Goal: Information Seeking & Learning: Learn about a topic

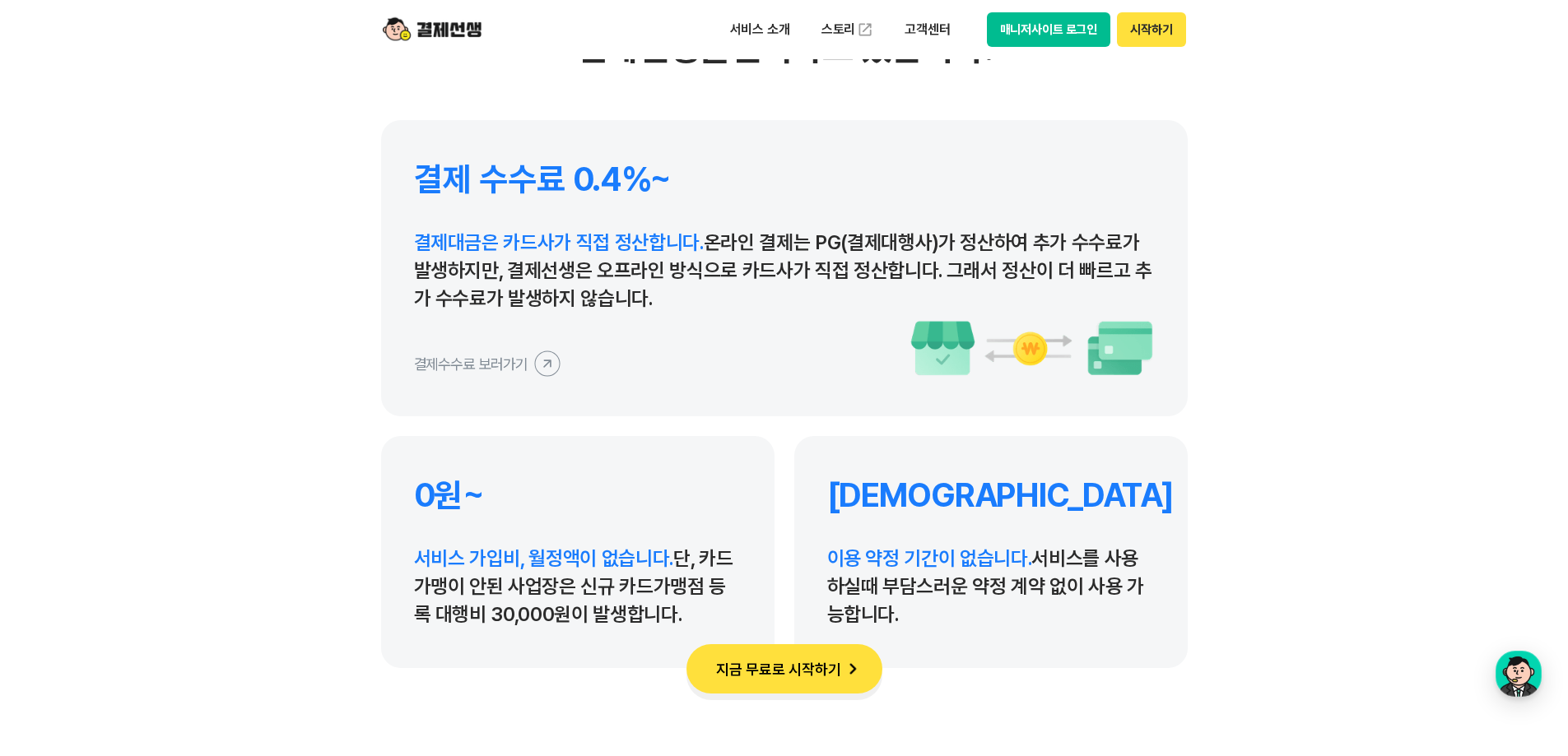
scroll to position [7651, 0]
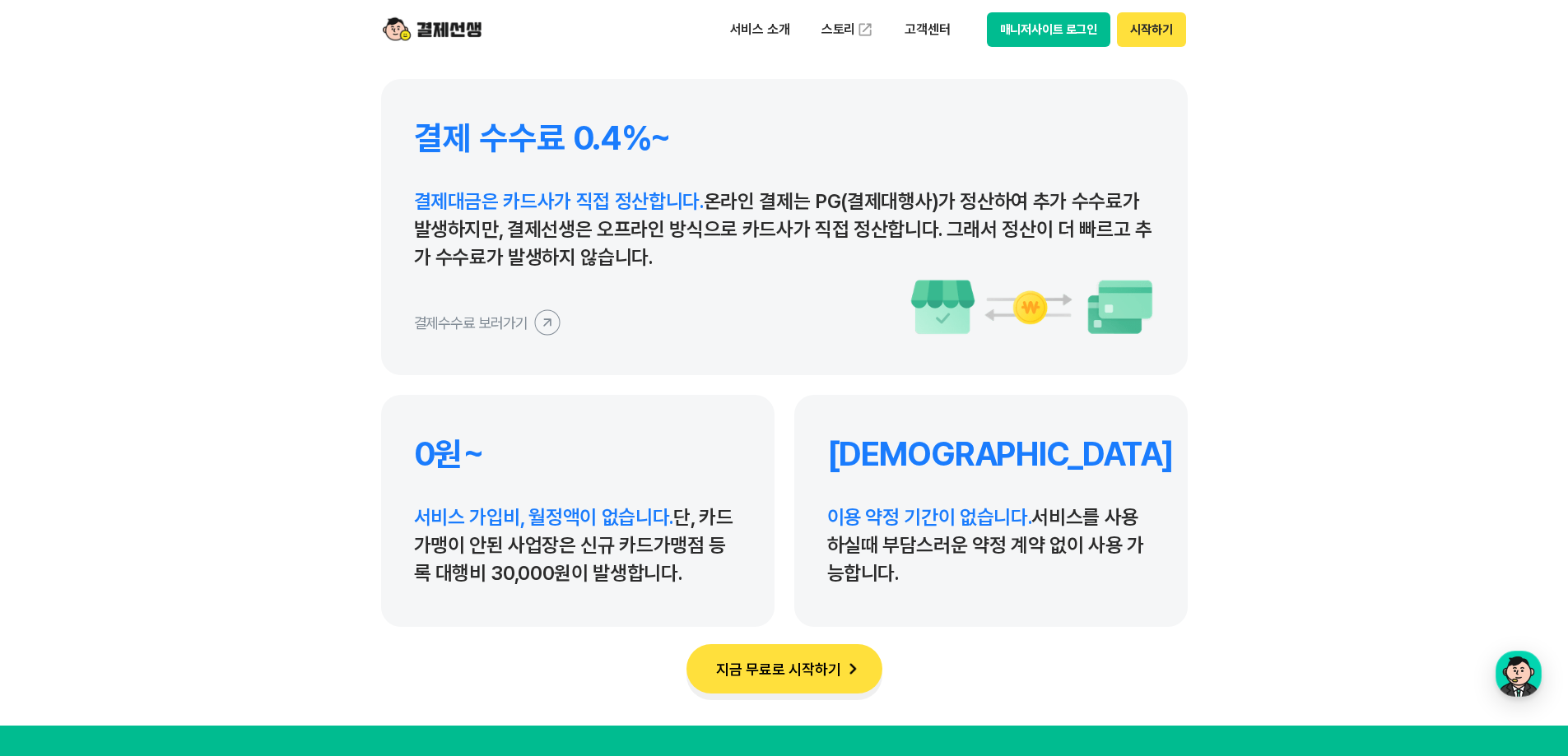
drag, startPoint x: 1321, startPoint y: 437, endPoint x: 1316, endPoint y: 462, distance: 25.5
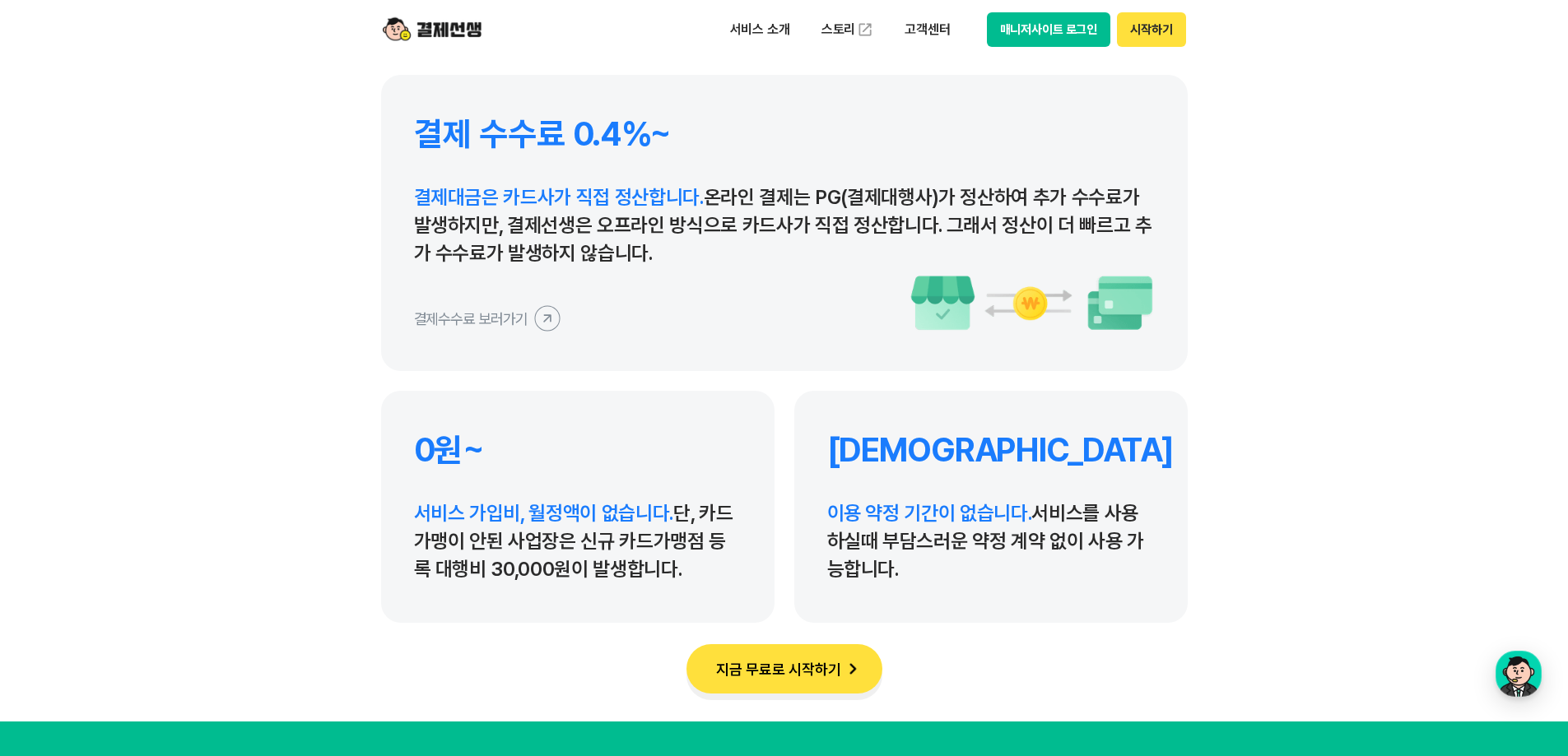
click at [231, 226] on section "결제선생을 선택하는 이유 혁신적인 결제 서비스로 많은 사업장이 결제선생을 선택하고 있습니다. 결제 수수료 0.4%~ 결제대금은 카드사가 직접 …" at bounding box center [784, 192] width 1568 height 1058
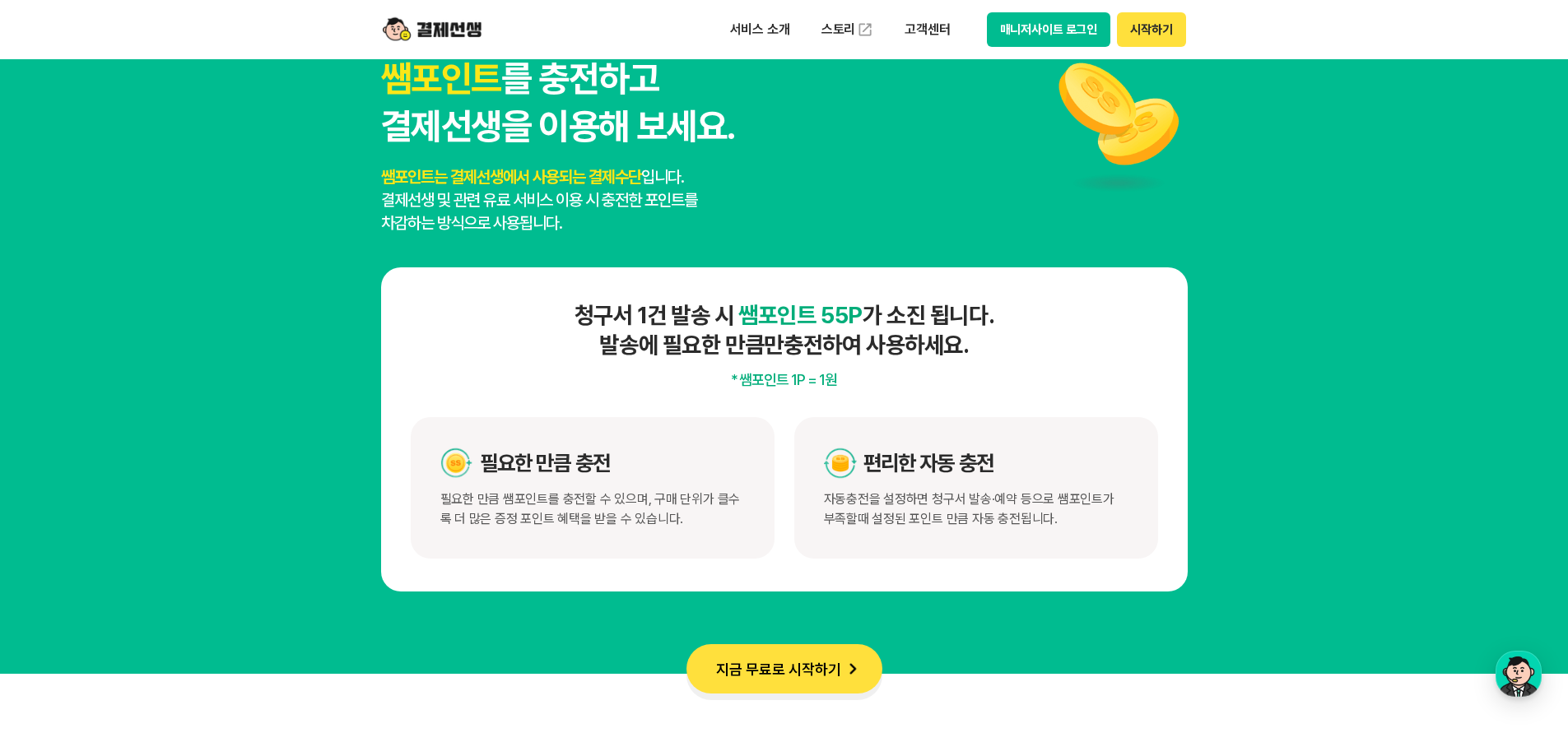
scroll to position [8438, 0]
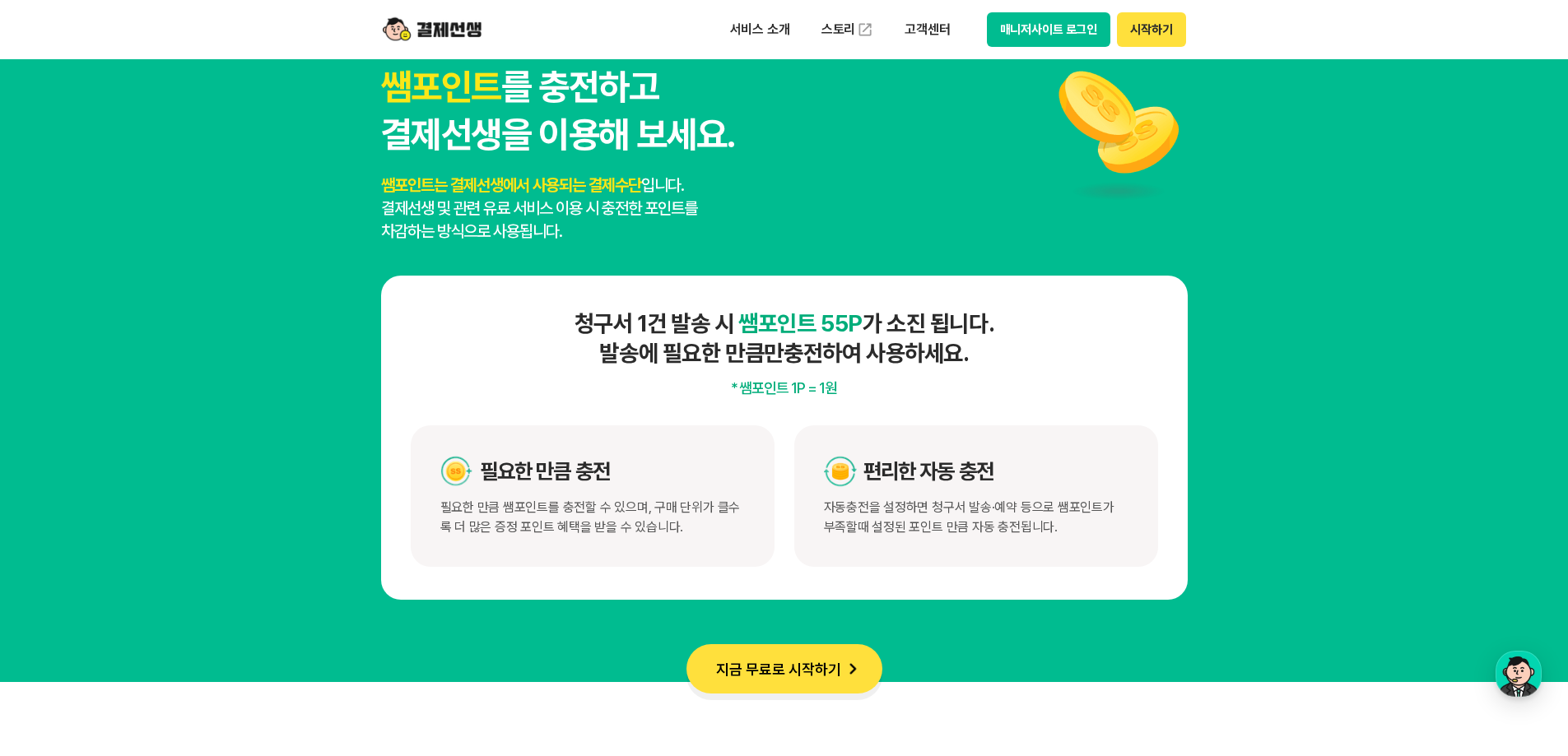
drag, startPoint x: 380, startPoint y: 174, endPoint x: 608, endPoint y: 230, distance: 234.8
click at [608, 230] on p "쌤포인트는 결제선생에서 사용되는 결제수단 입니다. 결제선생 및 관련 유료 서비스 이용 시 충전한 포인트를 차감하는 방식으로 사용됩니다." at bounding box center [557, 208] width 353 height 69
drag, startPoint x: 653, startPoint y: 232, endPoint x: 450, endPoint y: 189, distance: 207.5
click at [450, 189] on p "쌤포인트는 결제선생에서 사용되는 결제수단 입니다. 결제선생 및 관련 유료 서비스 이용 시 충전한 포인트를 차감하는 방식으로 사용됩니다." at bounding box center [557, 208] width 353 height 69
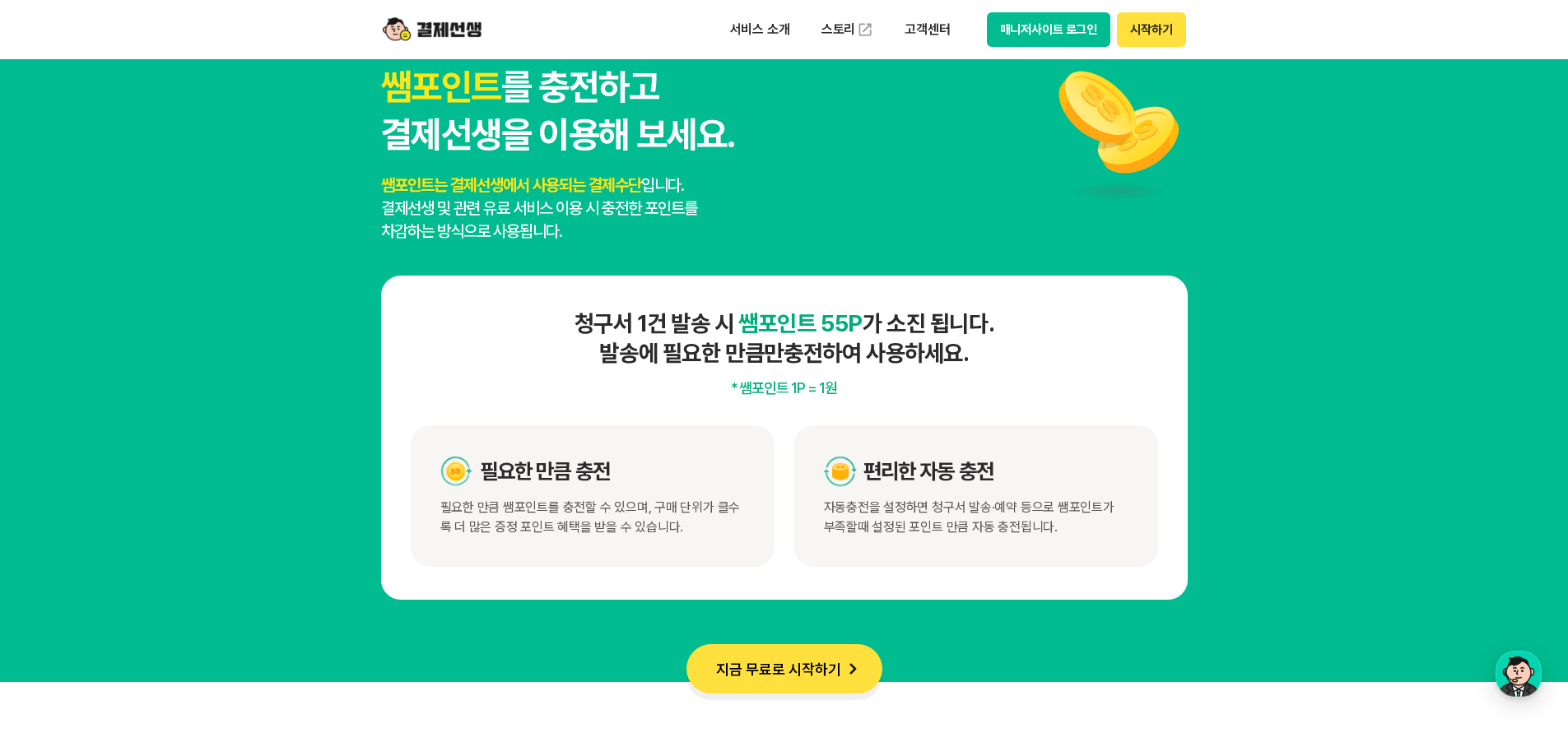
drag, startPoint x: 450, startPoint y: 189, endPoint x: 418, endPoint y: 189, distance: 32.0
click at [449, 189] on span "쌤포인트는 결제선생에서 사용되는 결제수단" at bounding box center [511, 185] width 260 height 20
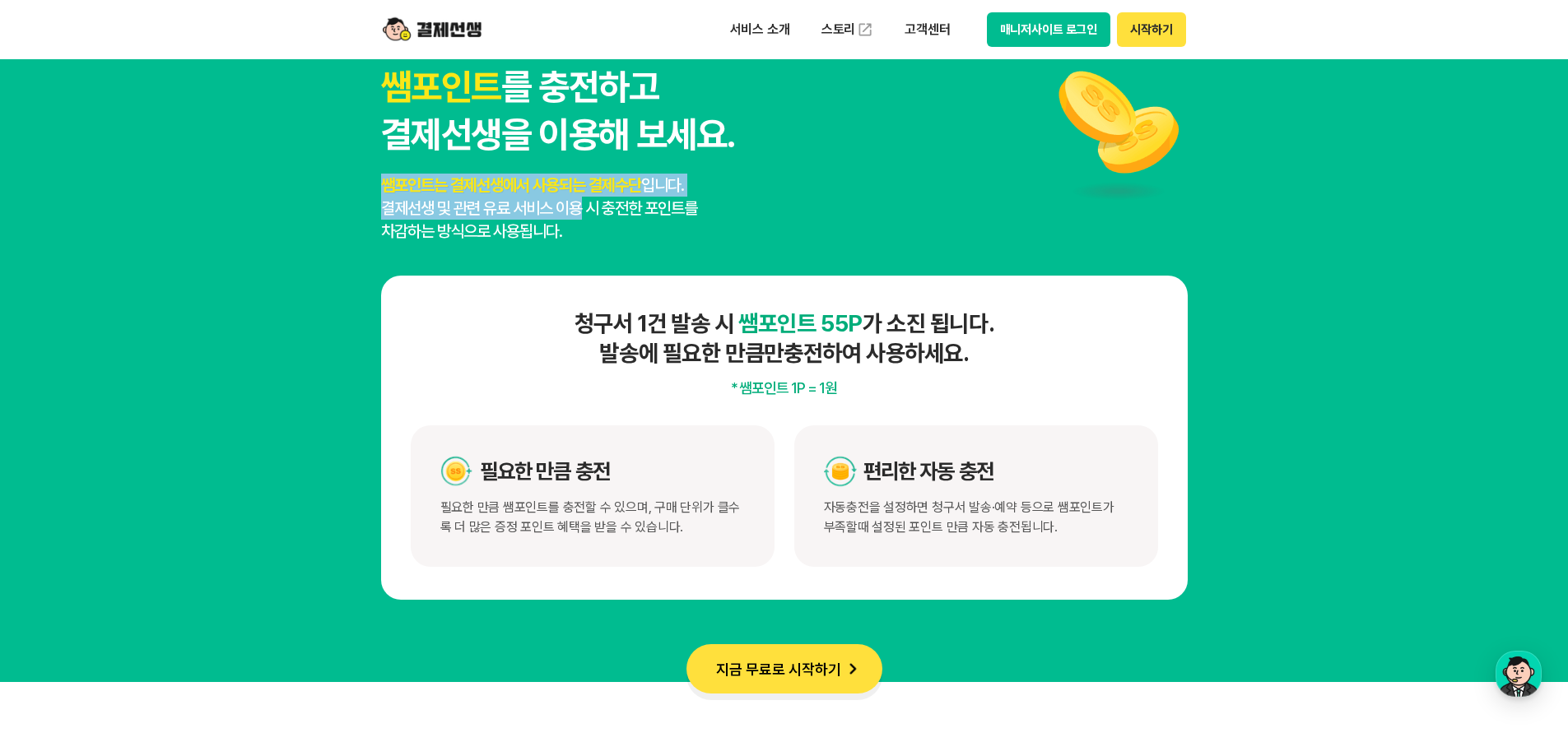
drag, startPoint x: 453, startPoint y: 196, endPoint x: 571, endPoint y: 200, distance: 118.1
click at [571, 200] on section "쌤포인트 를 충전하고 결제선생을 이용해 보세요. 쌤포인트는 결제선생에서 사용되는 결제수단 입니다. 결제선생 및 관련 유료 서비스 이용 시 충전…" at bounding box center [784, 331] width 1568 height 700
click at [571, 200] on p "쌤포인트는 결제선생에서 사용되는 결제수단 입니다. 결제선생 및 관련 유료 서비스 이용 시 충전한 포인트를 차감하는 방식으로 사용됩니다." at bounding box center [557, 208] width 353 height 69
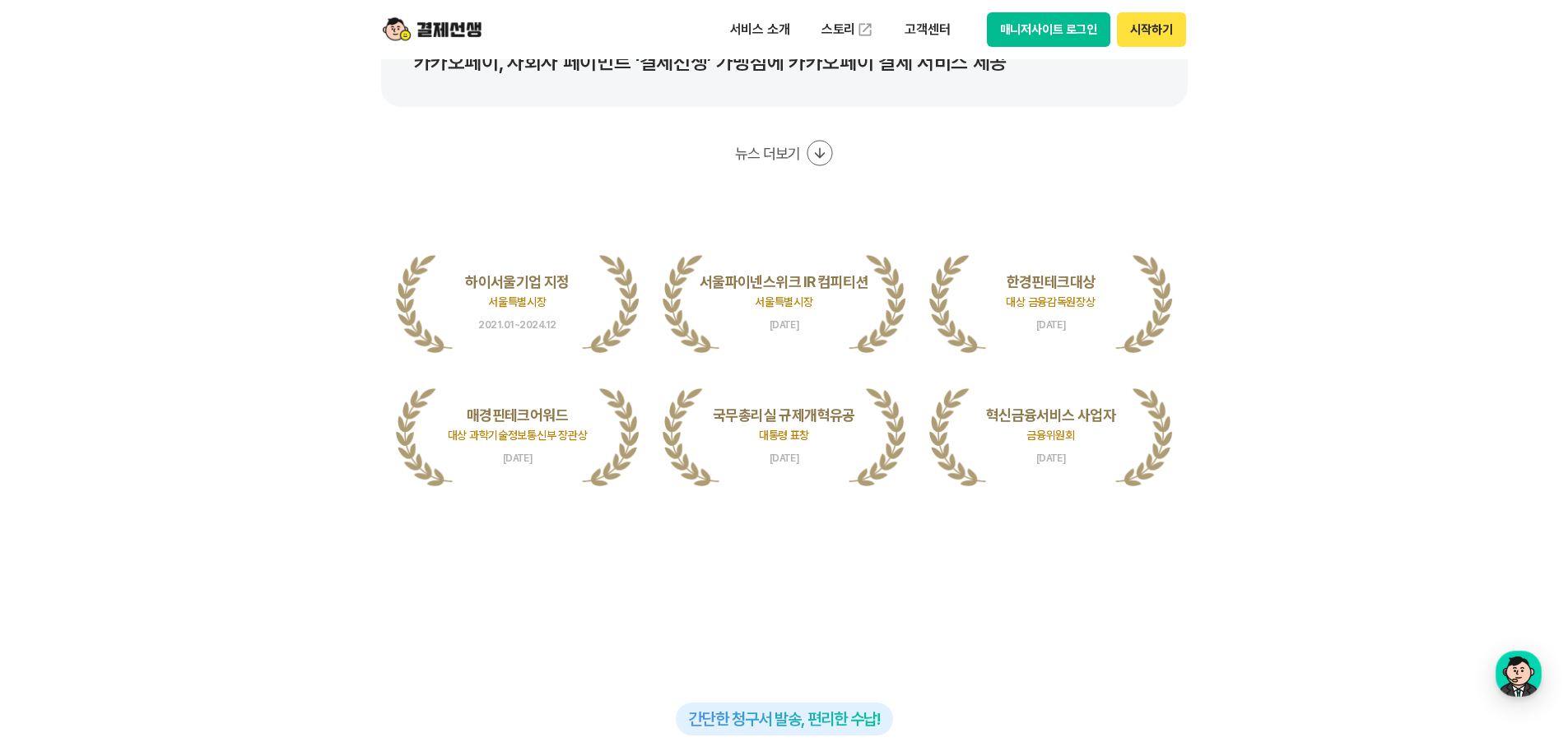
scroll to position [0, 0]
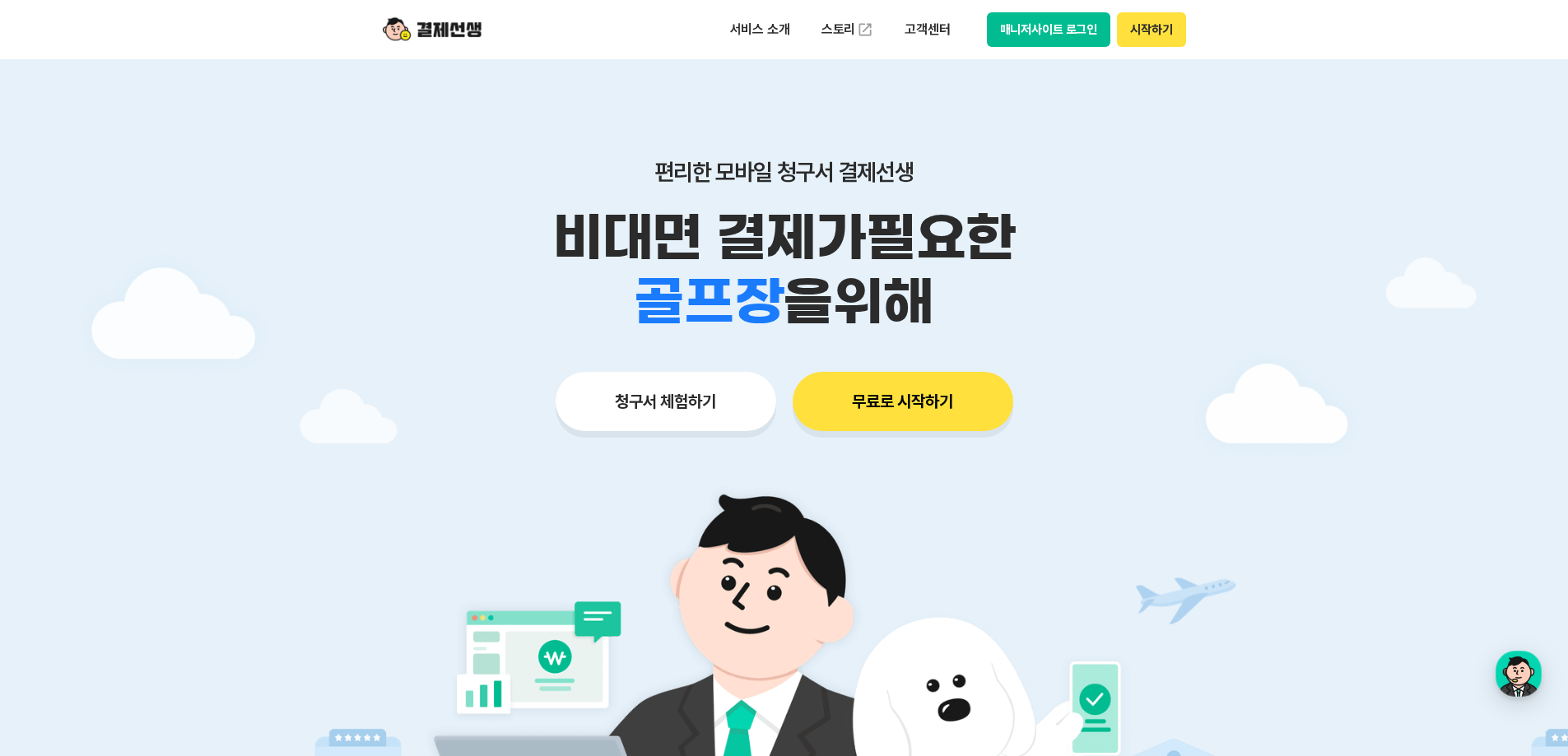
drag, startPoint x: 800, startPoint y: 636, endPoint x: 822, endPoint y: 159, distance: 477.5
click at [695, 415] on button "청구서 체험하기" at bounding box center [665, 402] width 220 height 59
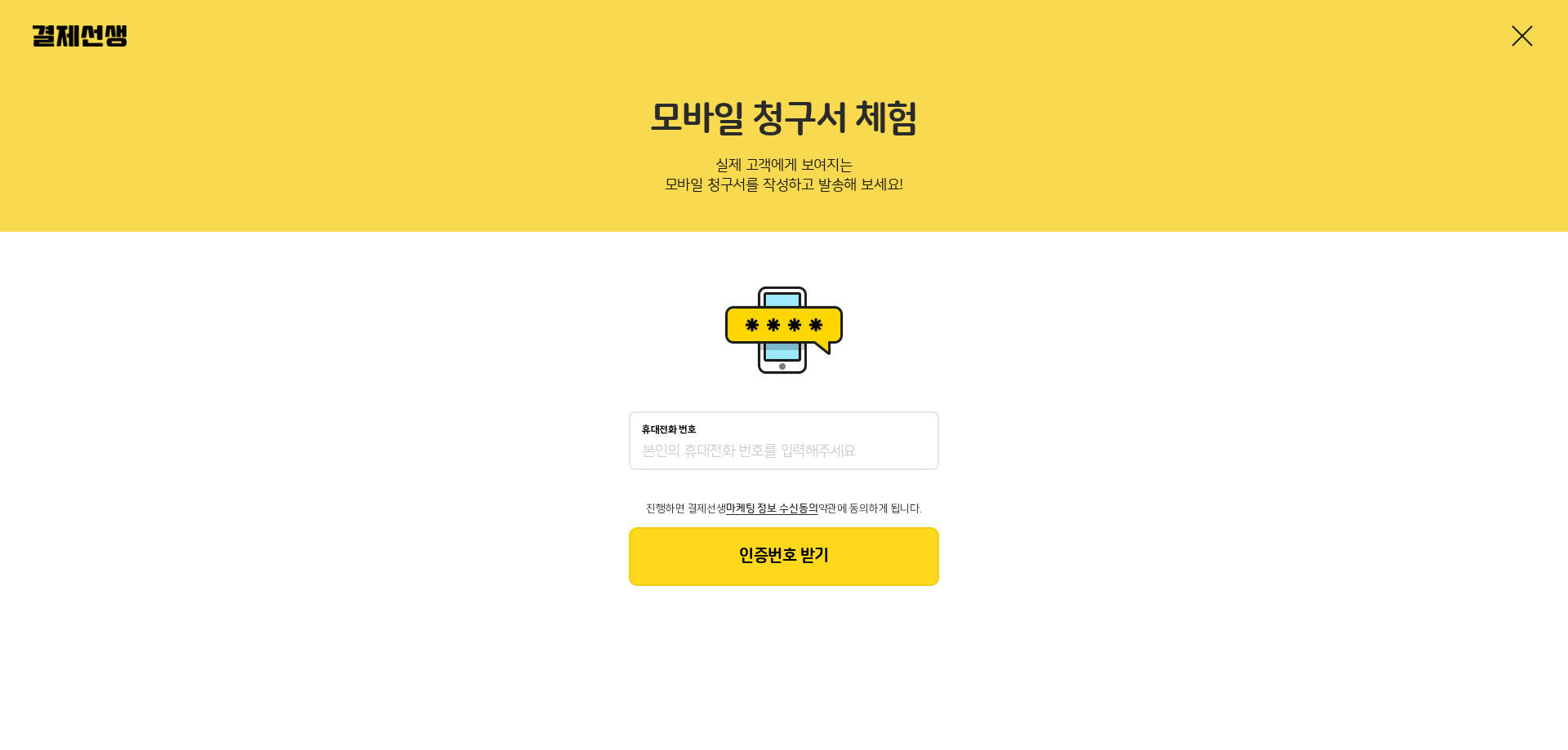
drag, startPoint x: 537, startPoint y: 443, endPoint x: 1048, endPoint y: 499, distance: 514.1
click at [1048, 499] on div "휴대전화 번호 진행하면 결제선생 마케팅 정보 수신동의 약관에 동의하게 됩니다. 인증번호 받기" at bounding box center [784, 433] width 1568 height 403
click at [1048, 500] on div "휴대전화 번호 진행하면 결제선생 마케팅 정보 수신동의 약관에 동의하게 됩니다. 인증번호 받기" at bounding box center [784, 433] width 1568 height 403
drag, startPoint x: 1100, startPoint y: 509, endPoint x: 1138, endPoint y: 131, distance: 379.9
click at [1138, 131] on body "모바일 청구서 체험 실제 고객에게 보여지는 모바일 청구서를 작성하고 발송해 보세요! 휴대전화 번호 진행하면 결제선생 마케팅 정보 수신동의 약관…" at bounding box center [784, 317] width 1568 height 635
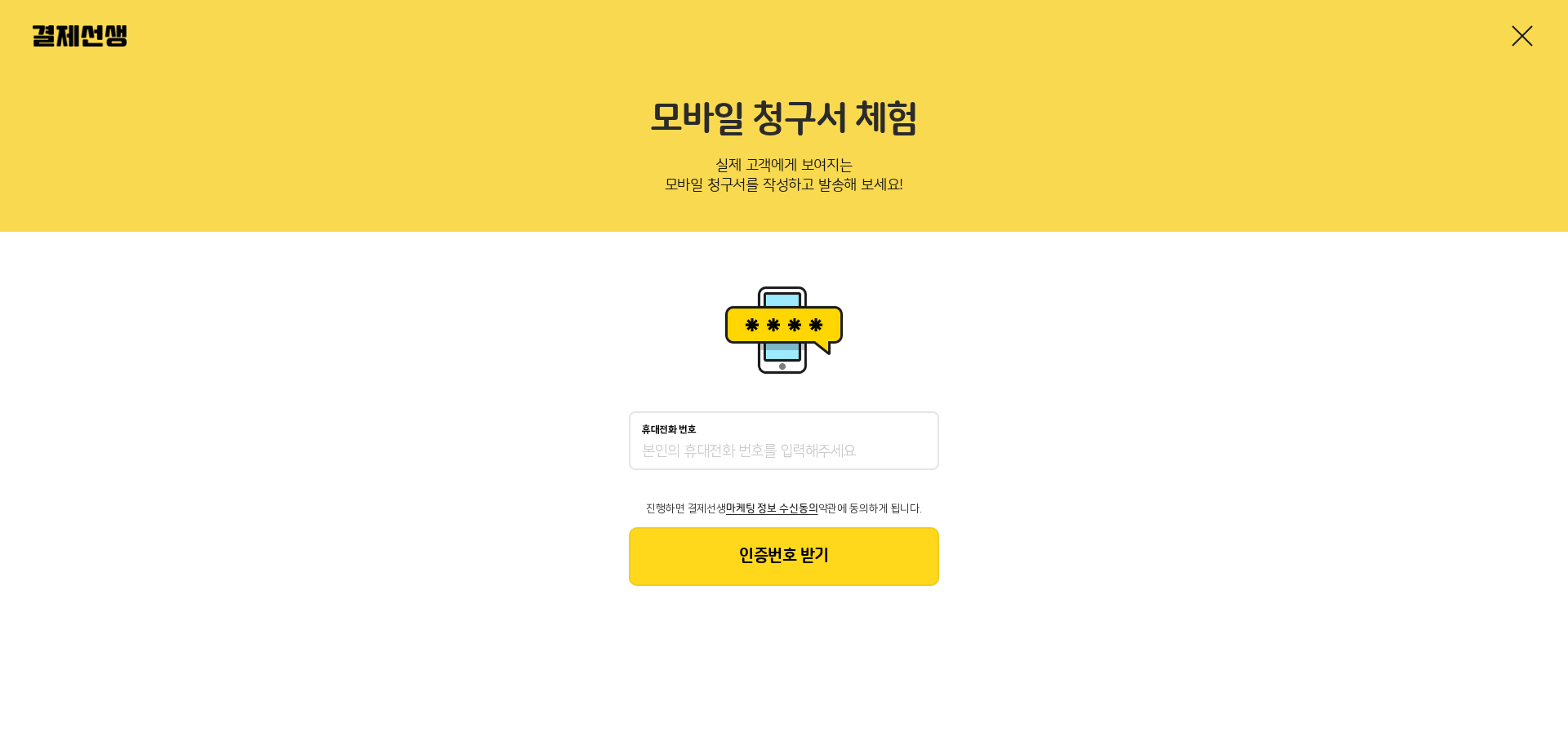
click at [1138, 131] on h2 "모바일 청구서 체험" at bounding box center [784, 120] width 1502 height 44
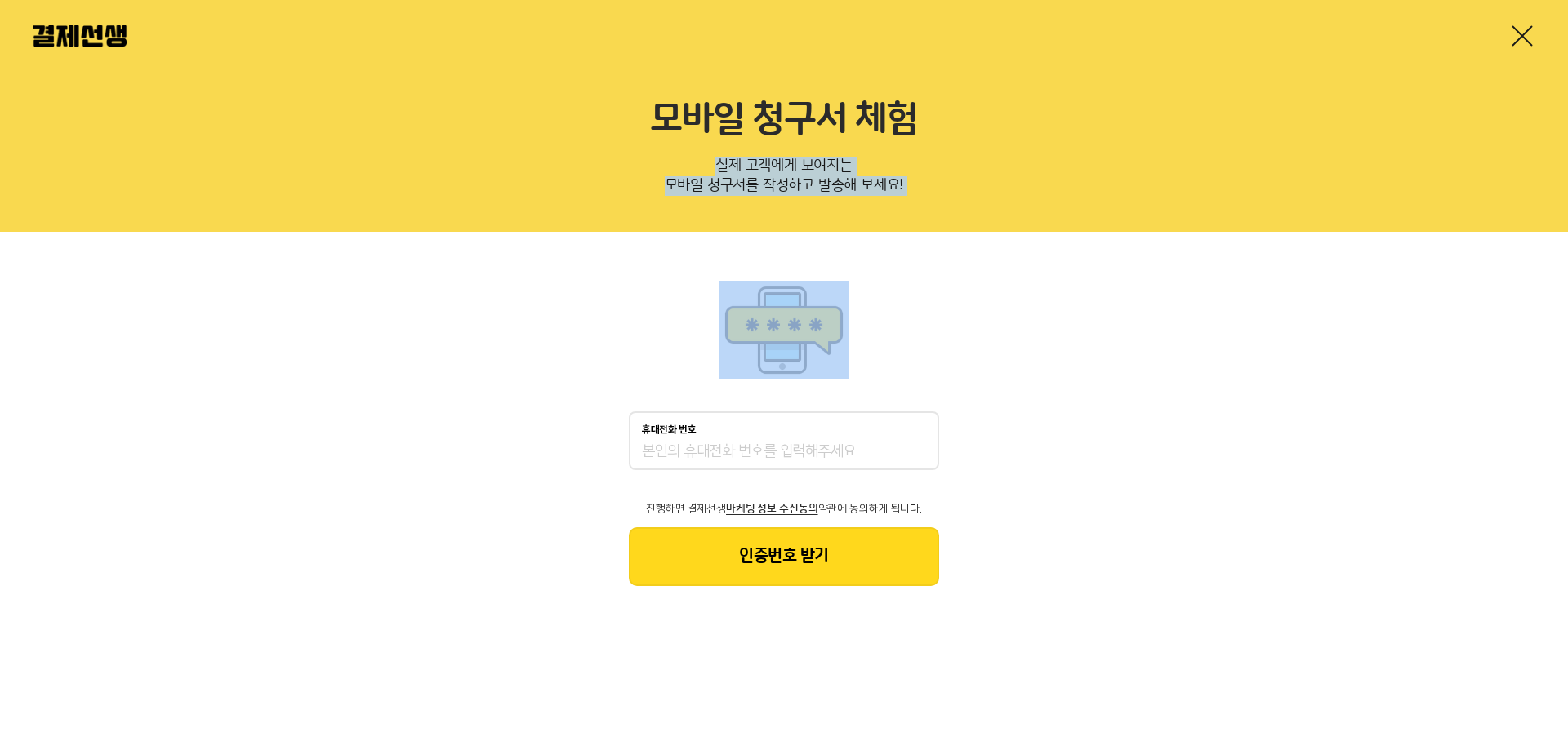
drag, startPoint x: 1138, startPoint y: 131, endPoint x: 1155, endPoint y: 232, distance: 102.4
click at [1155, 232] on body "모바일 청구서 체험 실제 고객에게 보여지는 모바일 청구서를 작성하고 발송해 보세요! 휴대전화 번호 진행하면 결제선생 마케팅 정보 수신동의 약관…" at bounding box center [784, 317] width 1568 height 635
click at [1155, 232] on div "휴대전화 번호 진행하면 결제선생 마케팅 정보 수신동의 약관에 동의하게 됩니다. 인증번호 받기" at bounding box center [784, 433] width 1568 height 403
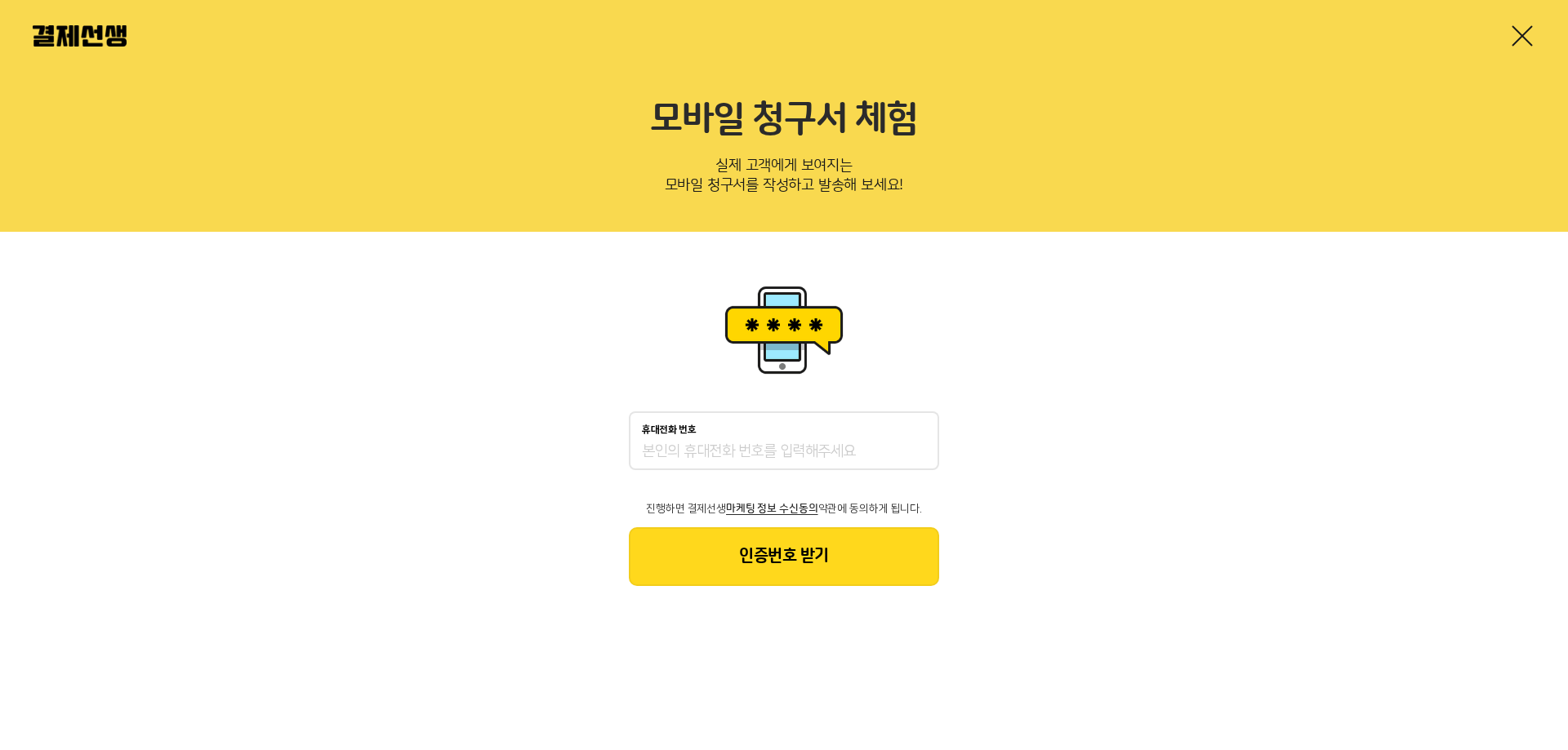
click at [1514, 33] on link at bounding box center [1522, 36] width 27 height 27
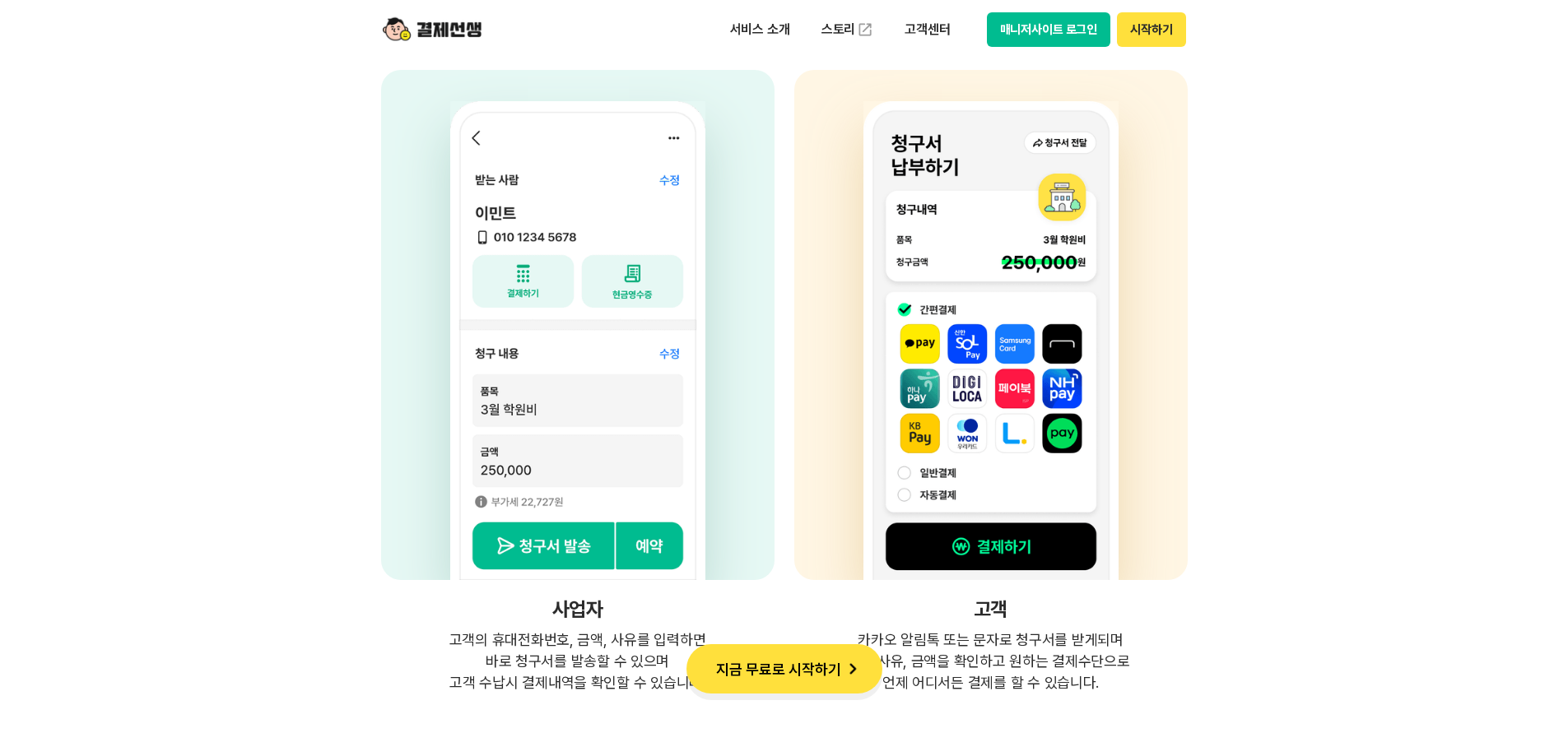
scroll to position [4442, 0]
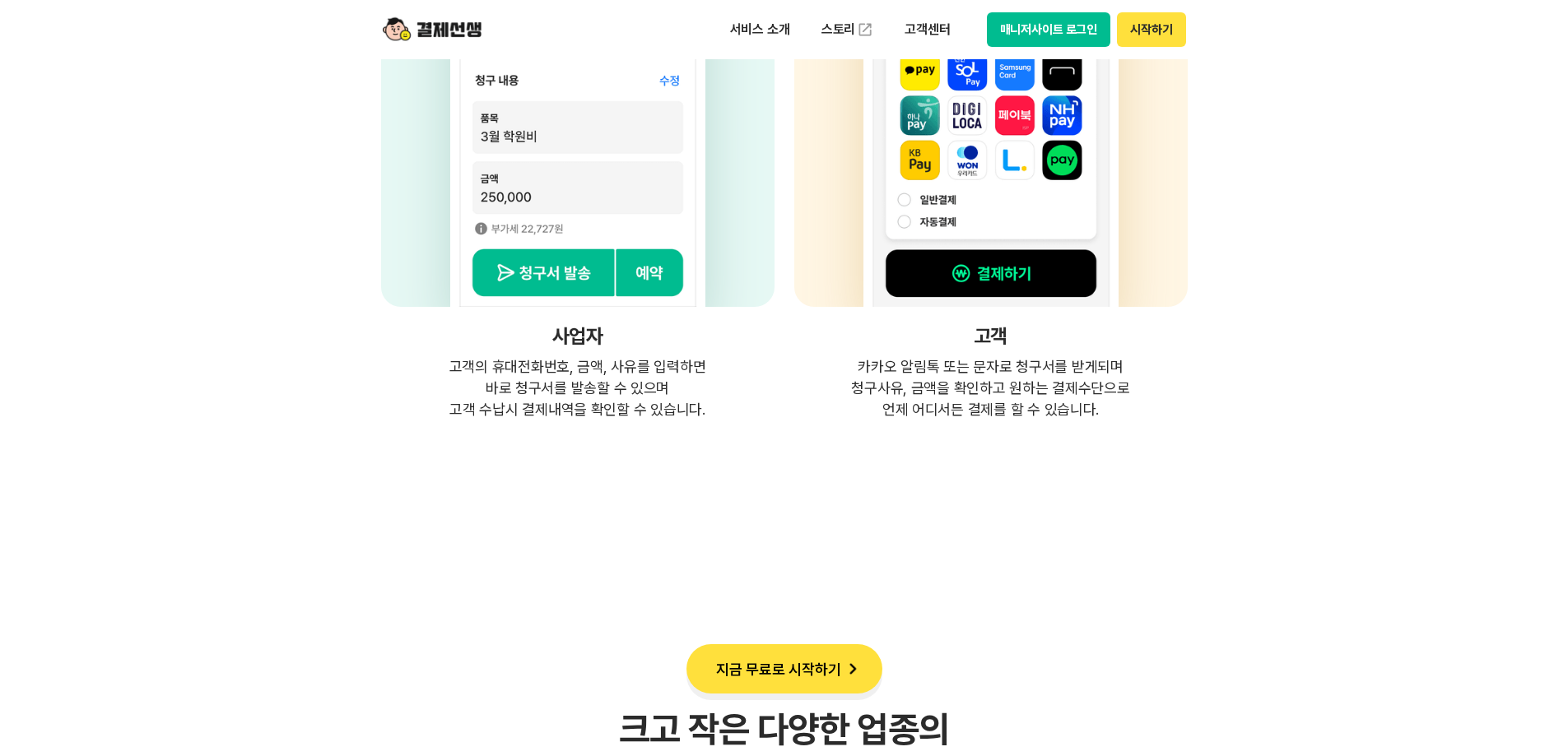
click at [789, 678] on button "지금 무료로 시작하기" at bounding box center [784, 669] width 196 height 50
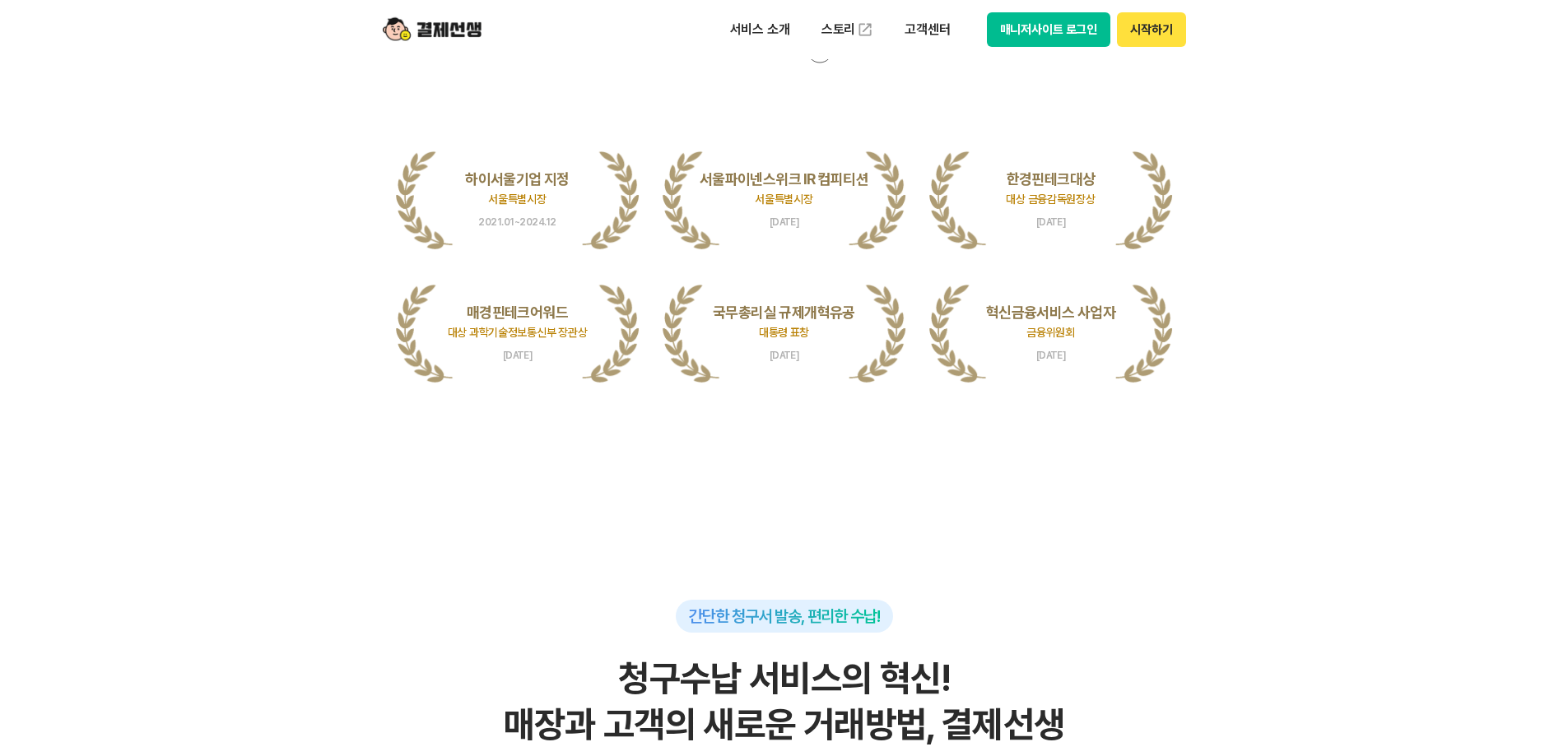
scroll to position [0, 0]
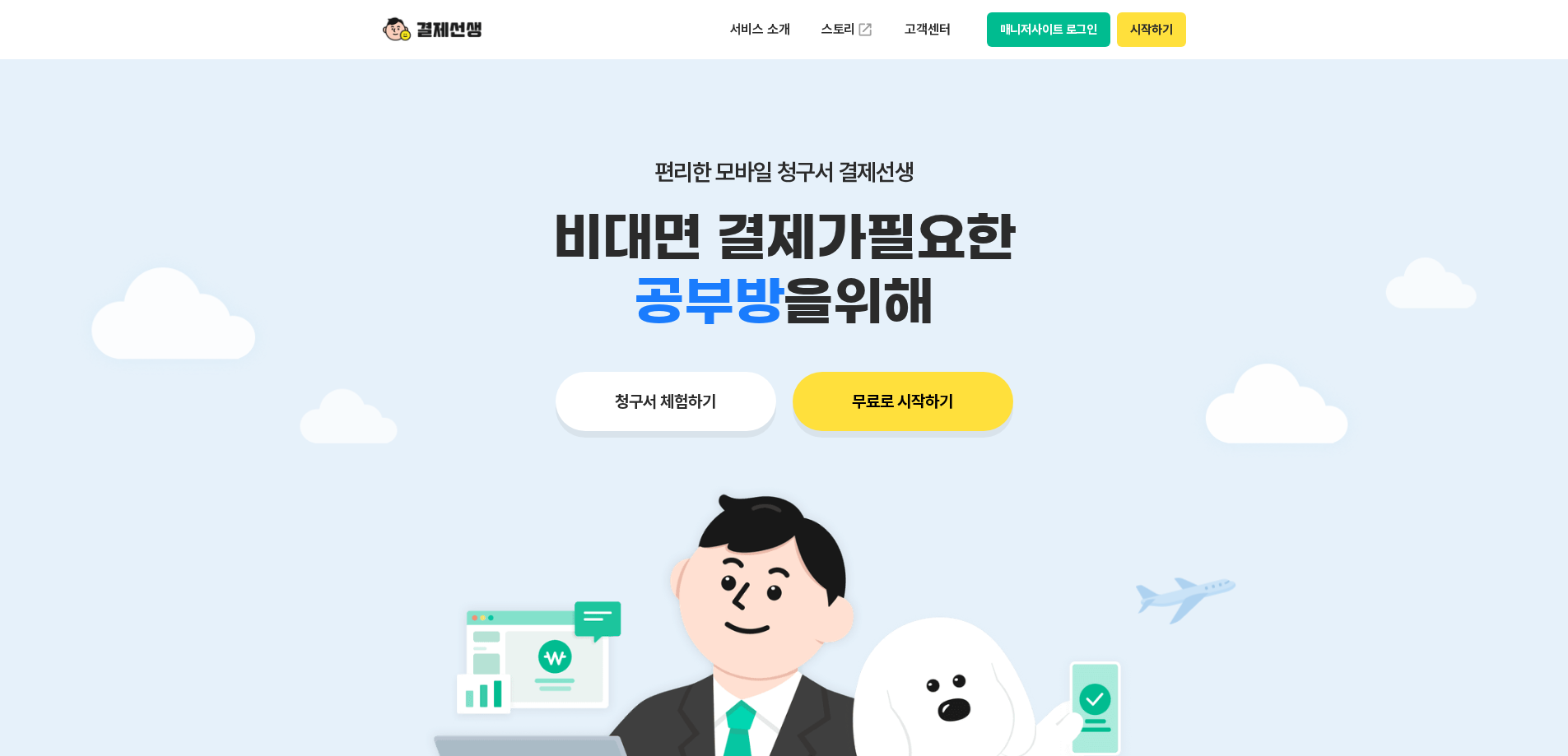
drag, startPoint x: 155, startPoint y: 631, endPoint x: 186, endPoint y: 160, distance: 472.0
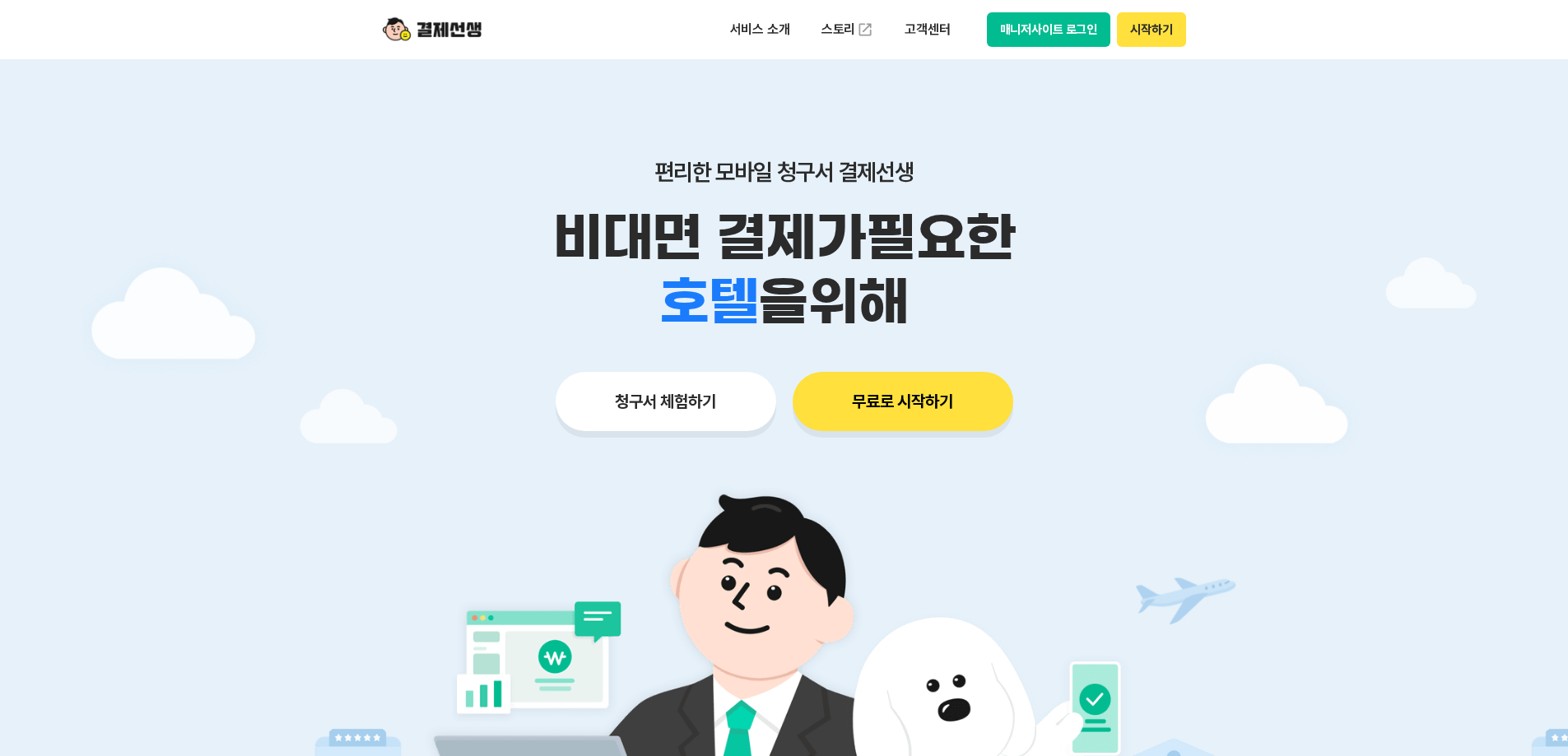
click at [1141, 34] on button "시작하기" at bounding box center [1151, 30] width 68 height 34
click at [777, 30] on p "서비스 소개" at bounding box center [760, 29] width 83 height 30
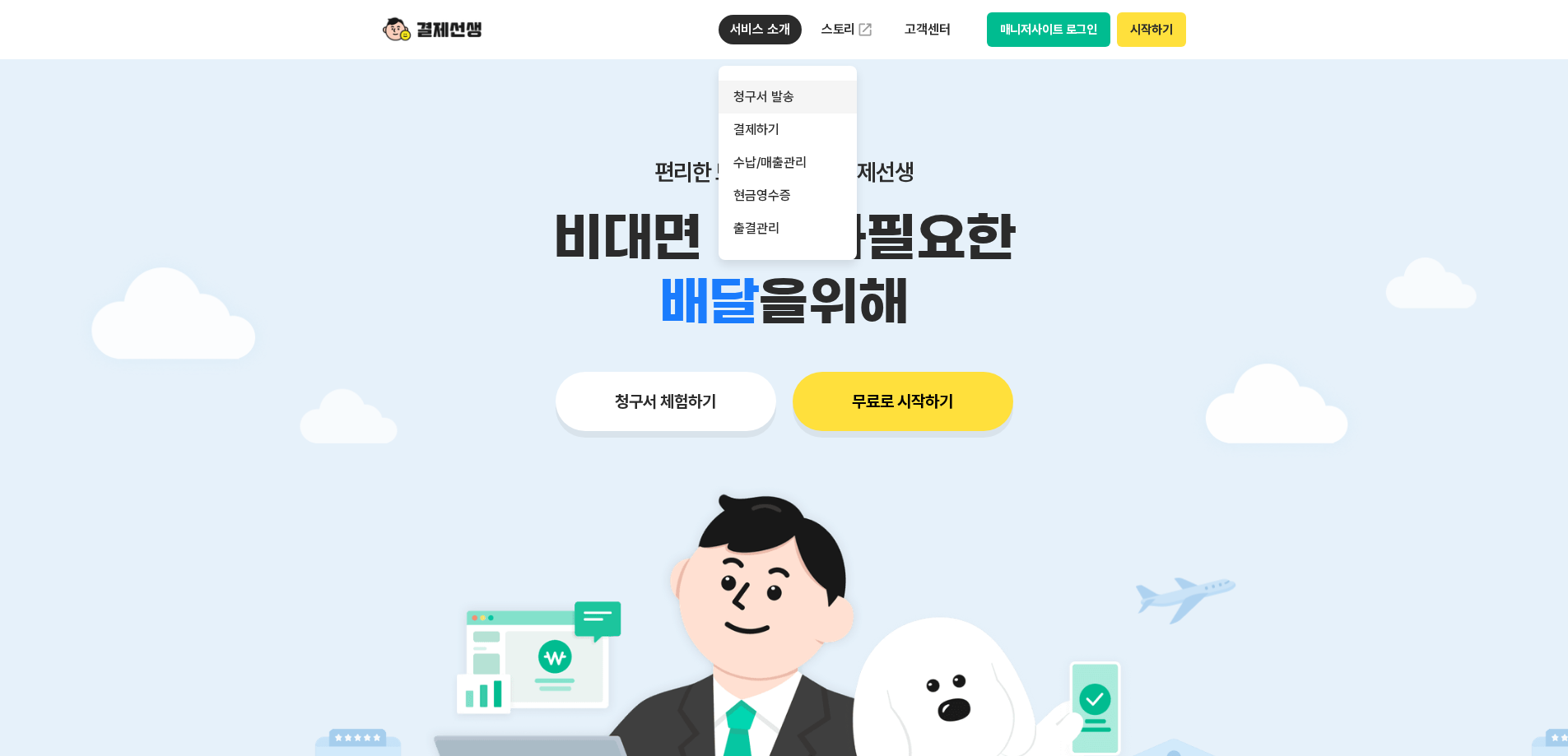
click at [789, 97] on link "청구서 발송" at bounding box center [788, 97] width 138 height 33
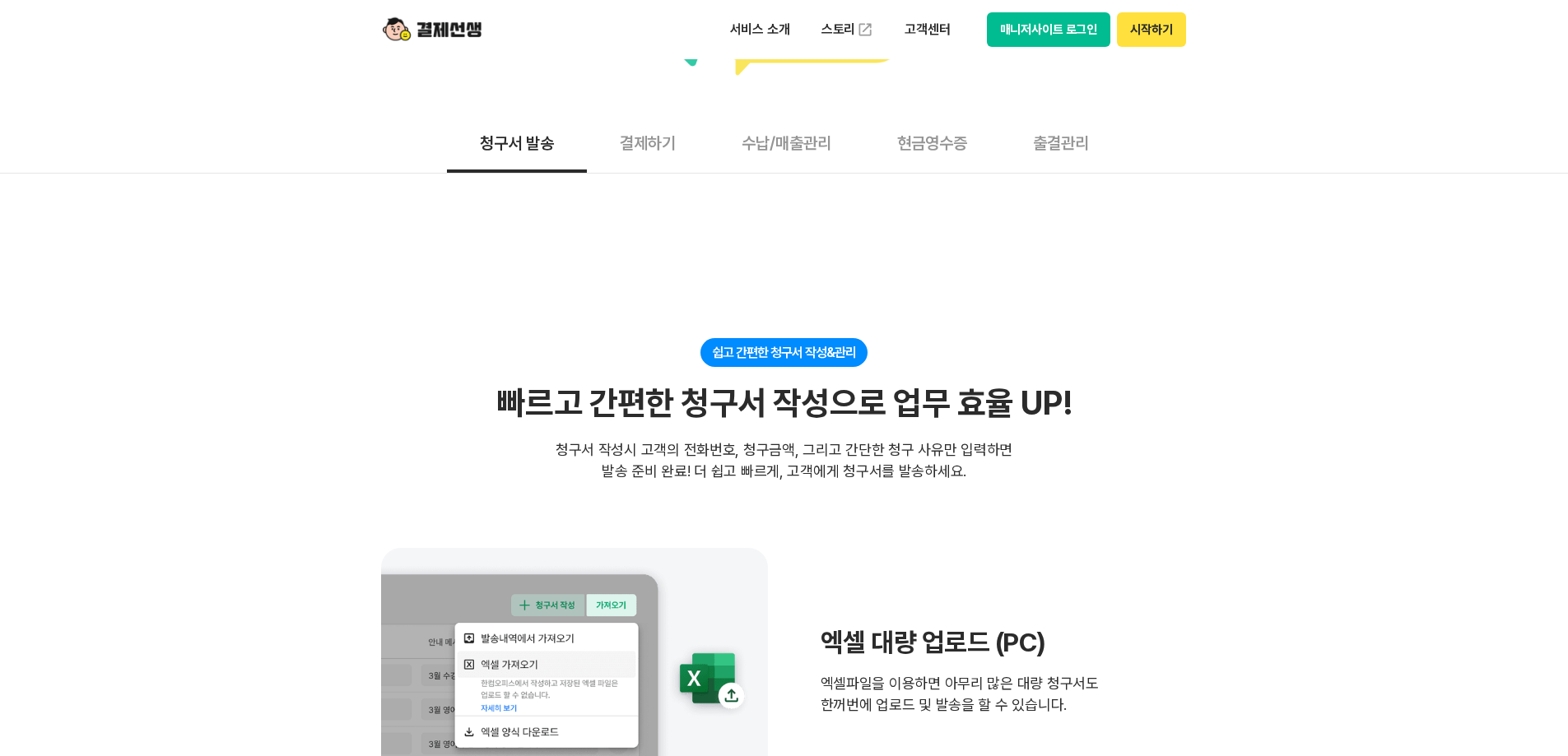
scroll to position [494, 0]
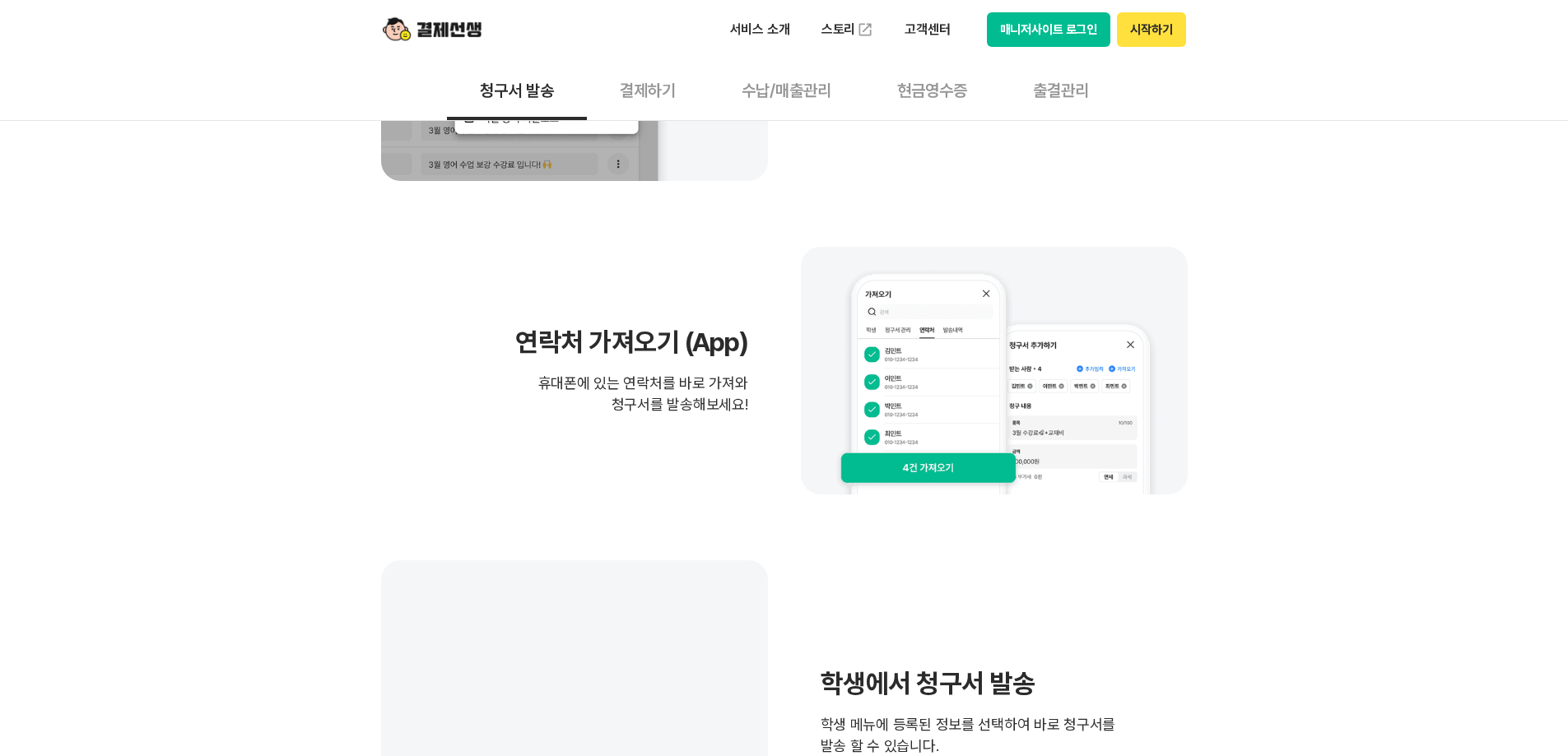
drag, startPoint x: 232, startPoint y: 293, endPoint x: 225, endPoint y: 446, distance: 153.2
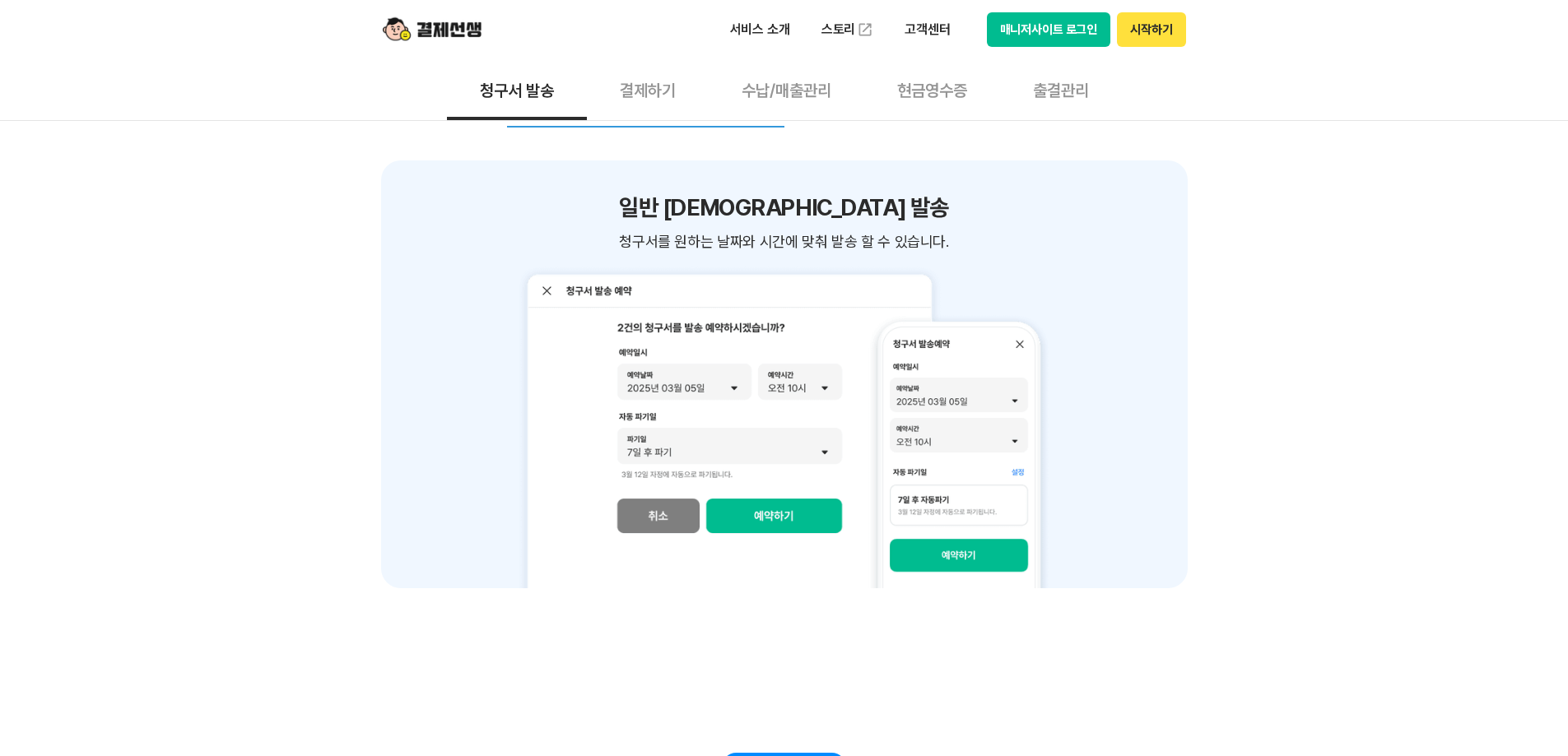
drag, startPoint x: 258, startPoint y: 231, endPoint x: 267, endPoint y: 384, distance: 153.3
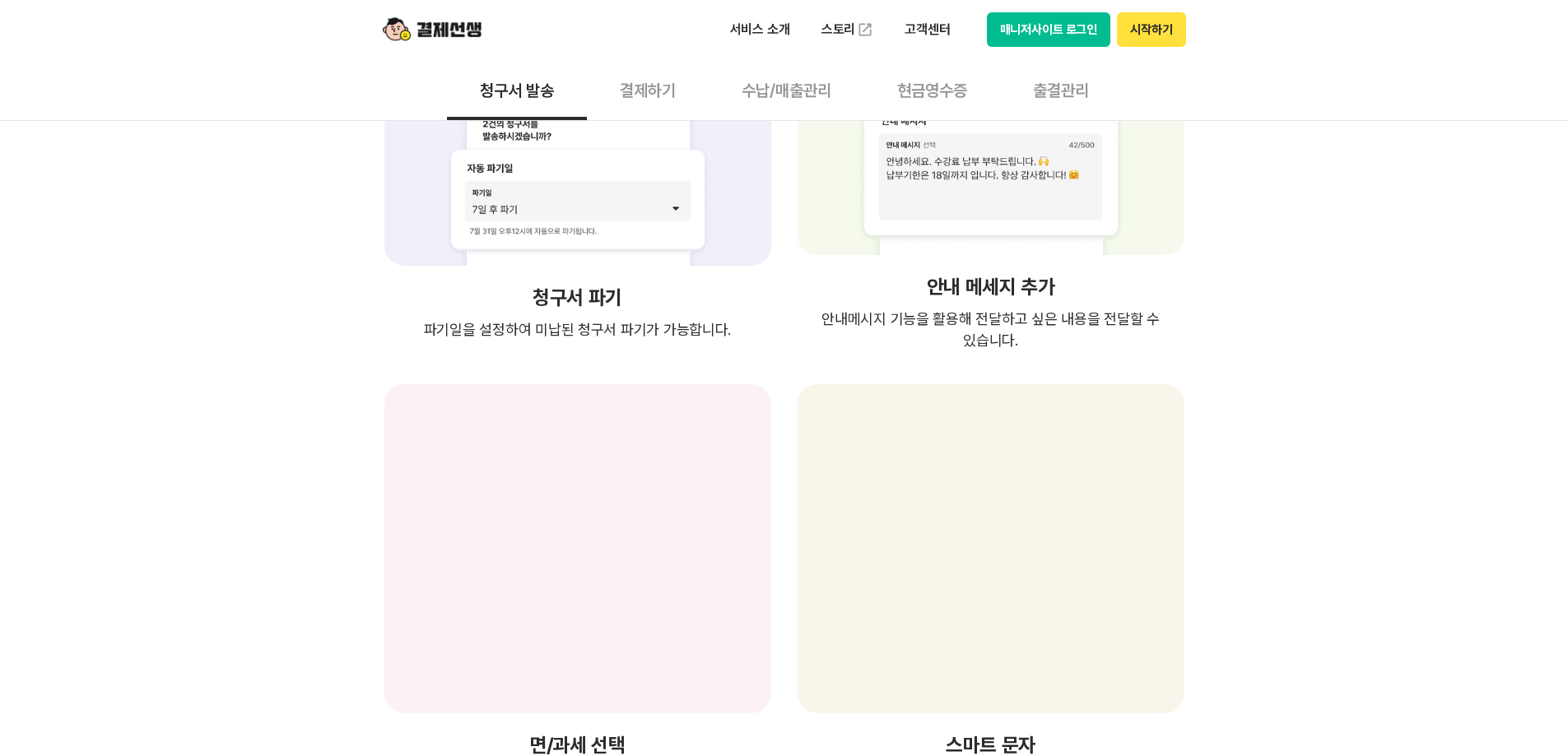
scroll to position [4478, 0]
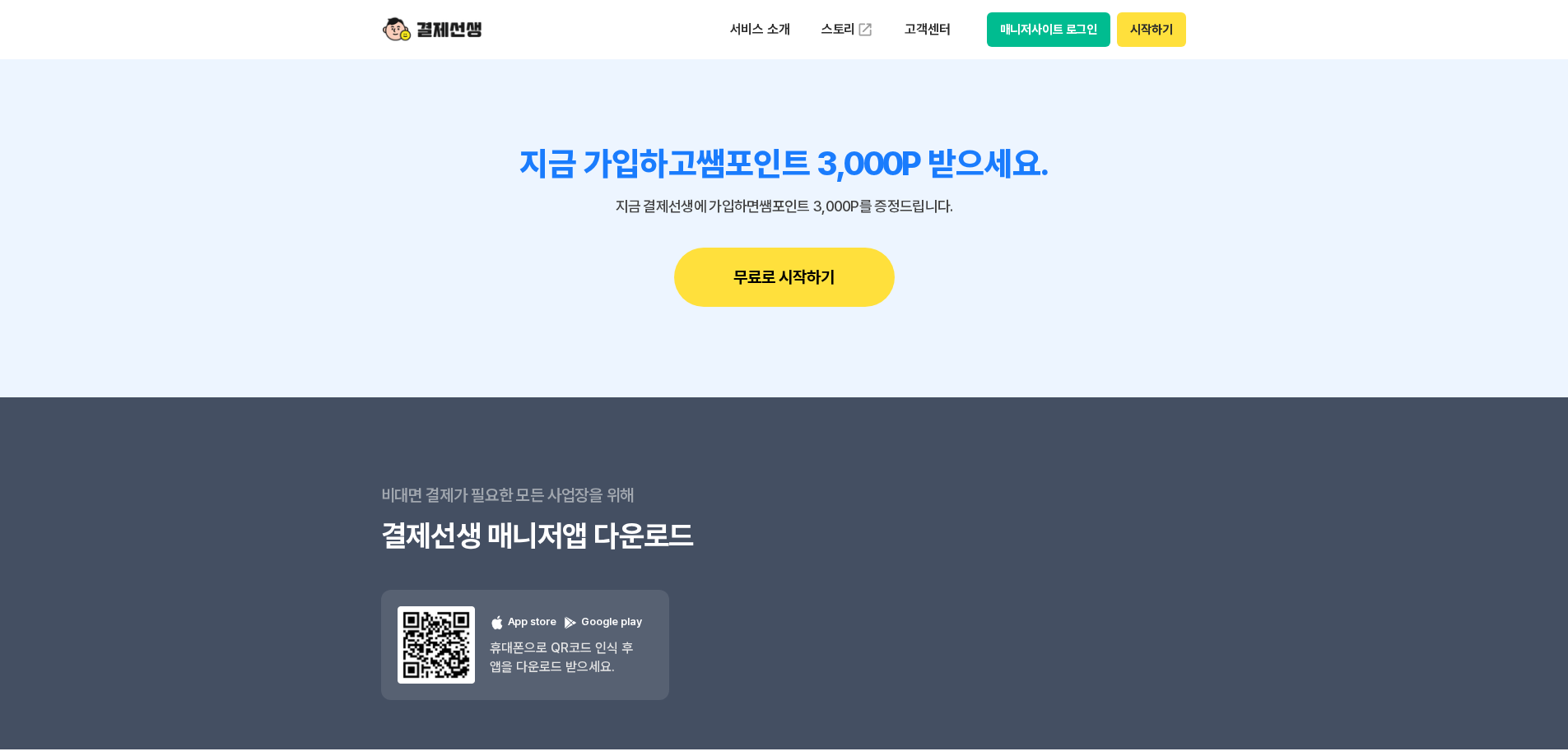
drag, startPoint x: 291, startPoint y: 177, endPoint x: 275, endPoint y: 429, distance: 252.5
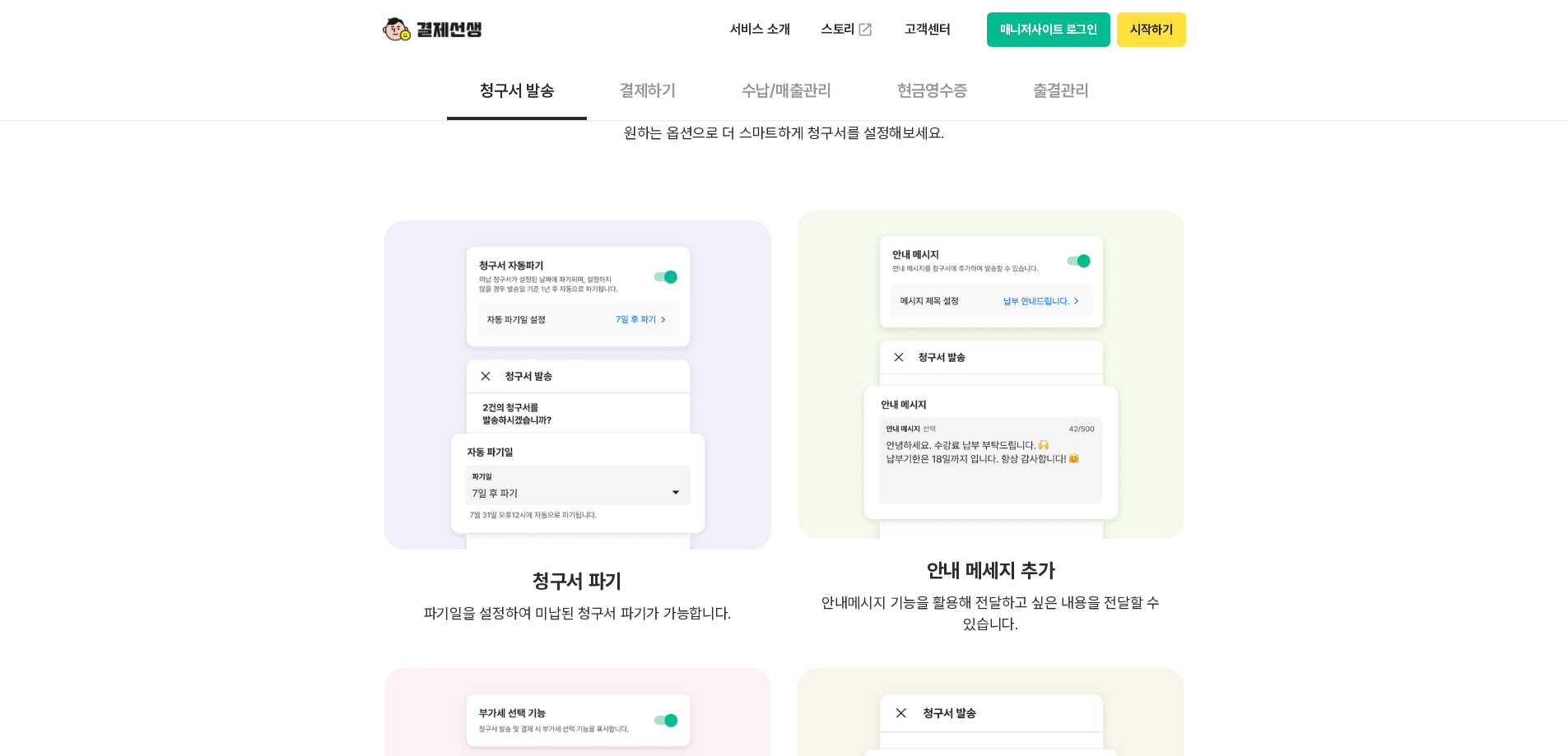
drag, startPoint x: 319, startPoint y: 560, endPoint x: 402, endPoint y: 396, distance: 183.8
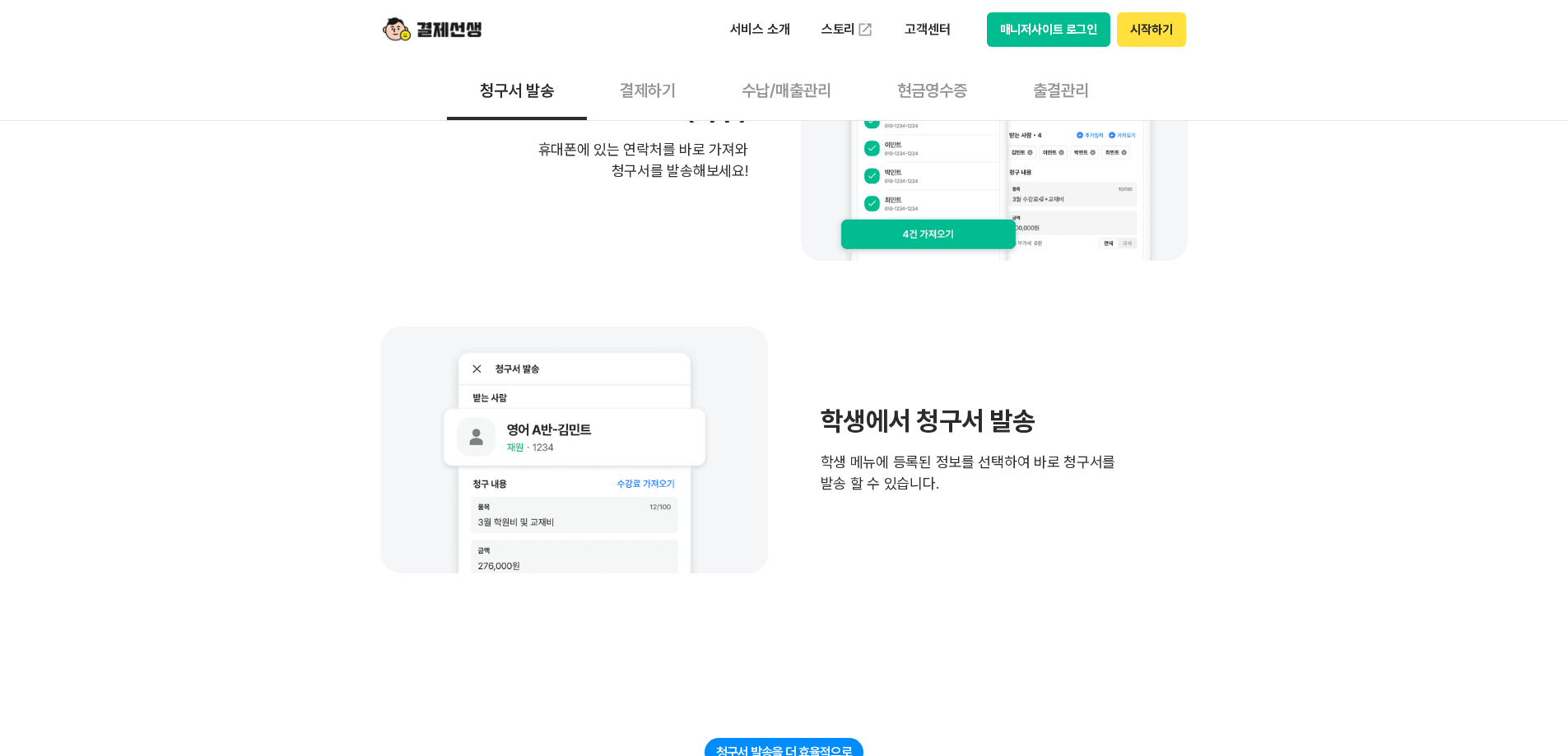
drag, startPoint x: 411, startPoint y: 535, endPoint x: 404, endPoint y: 372, distance: 163.2
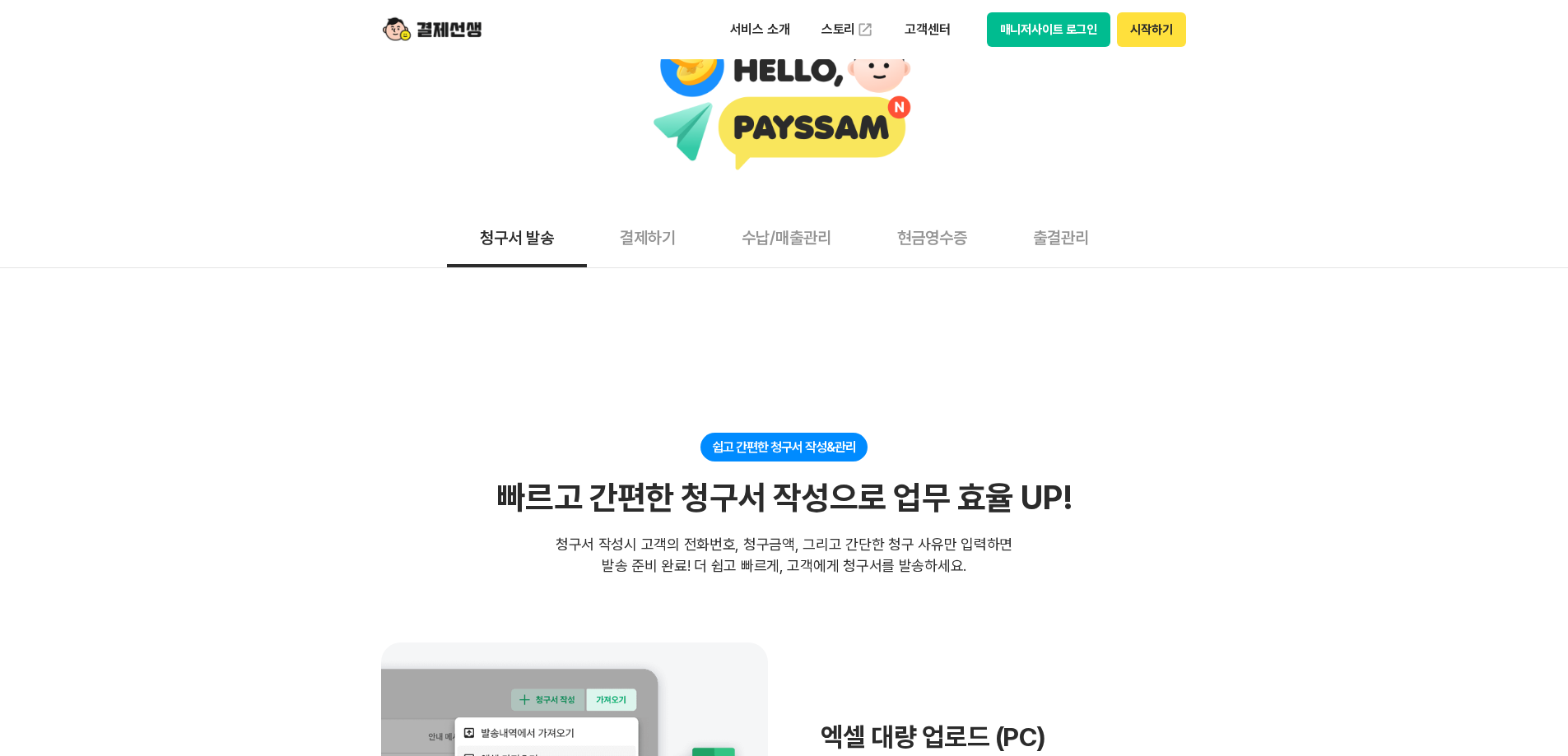
scroll to position [0, 0]
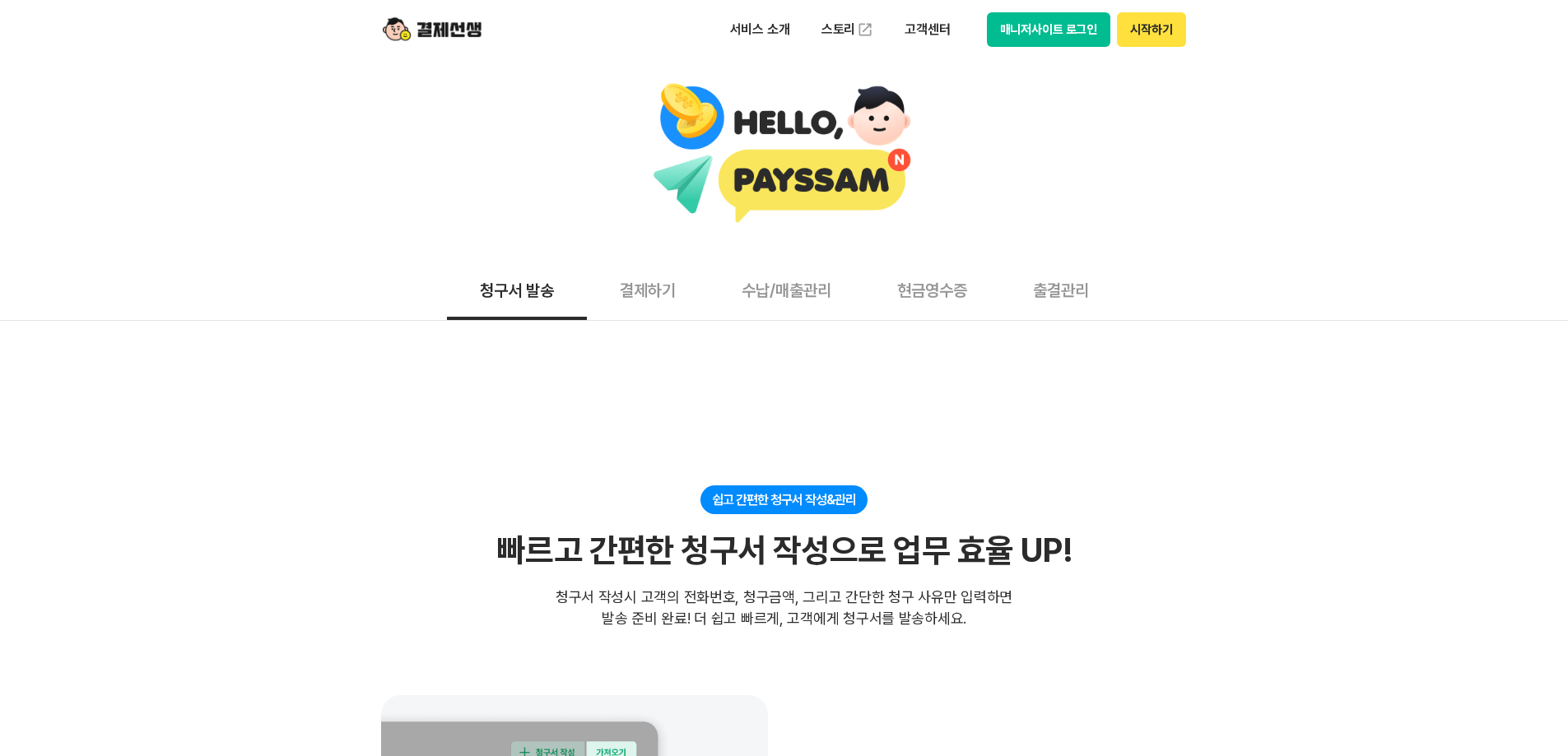
click at [658, 295] on button "결제하기" at bounding box center [647, 290] width 122 height 61
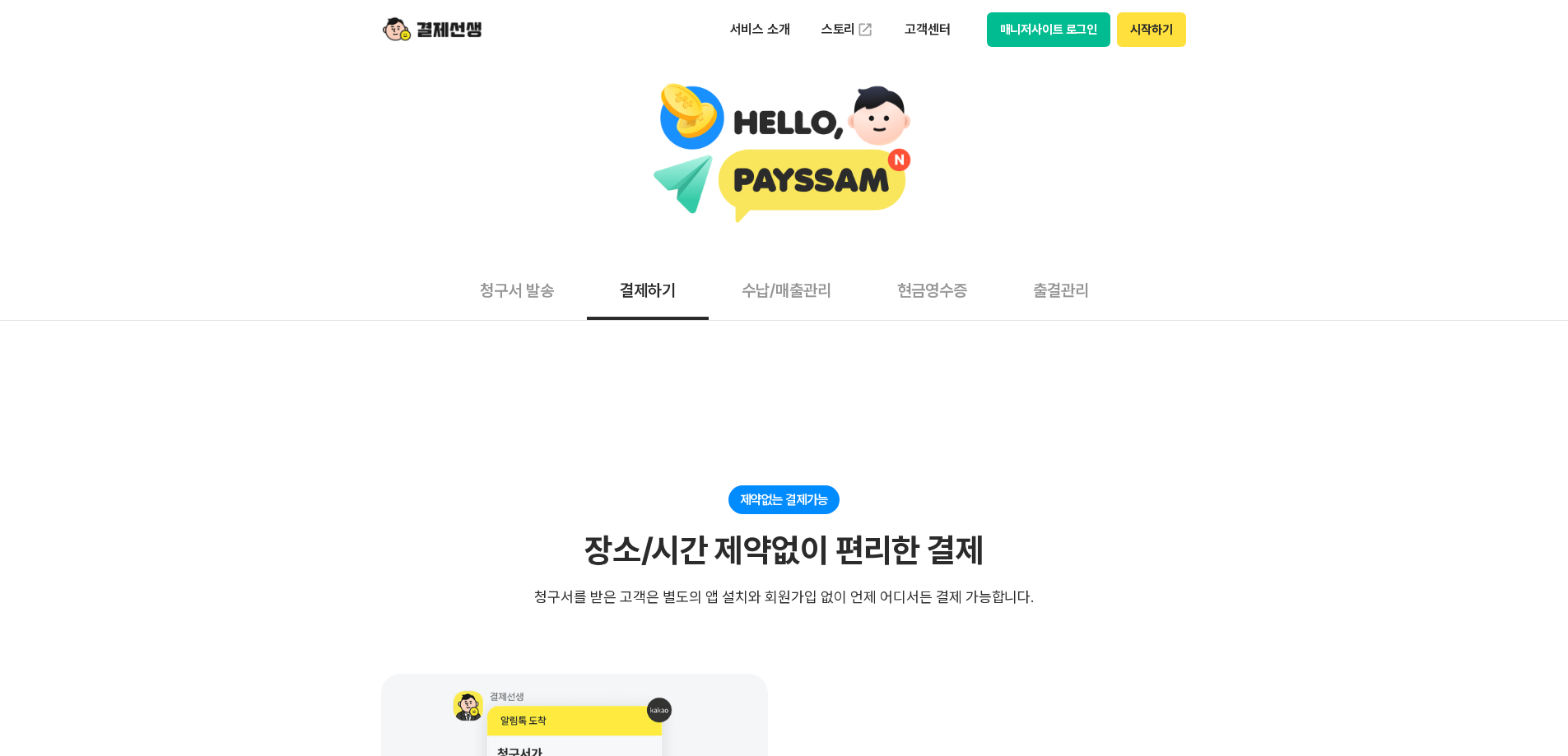
drag, startPoint x: 937, startPoint y: 685, endPoint x: 973, endPoint y: 240, distance: 446.5
click at [1243, 221] on div at bounding box center [784, 154] width 1552 height 144
click at [1095, 297] on button "출결관리" at bounding box center [1061, 290] width 122 height 61
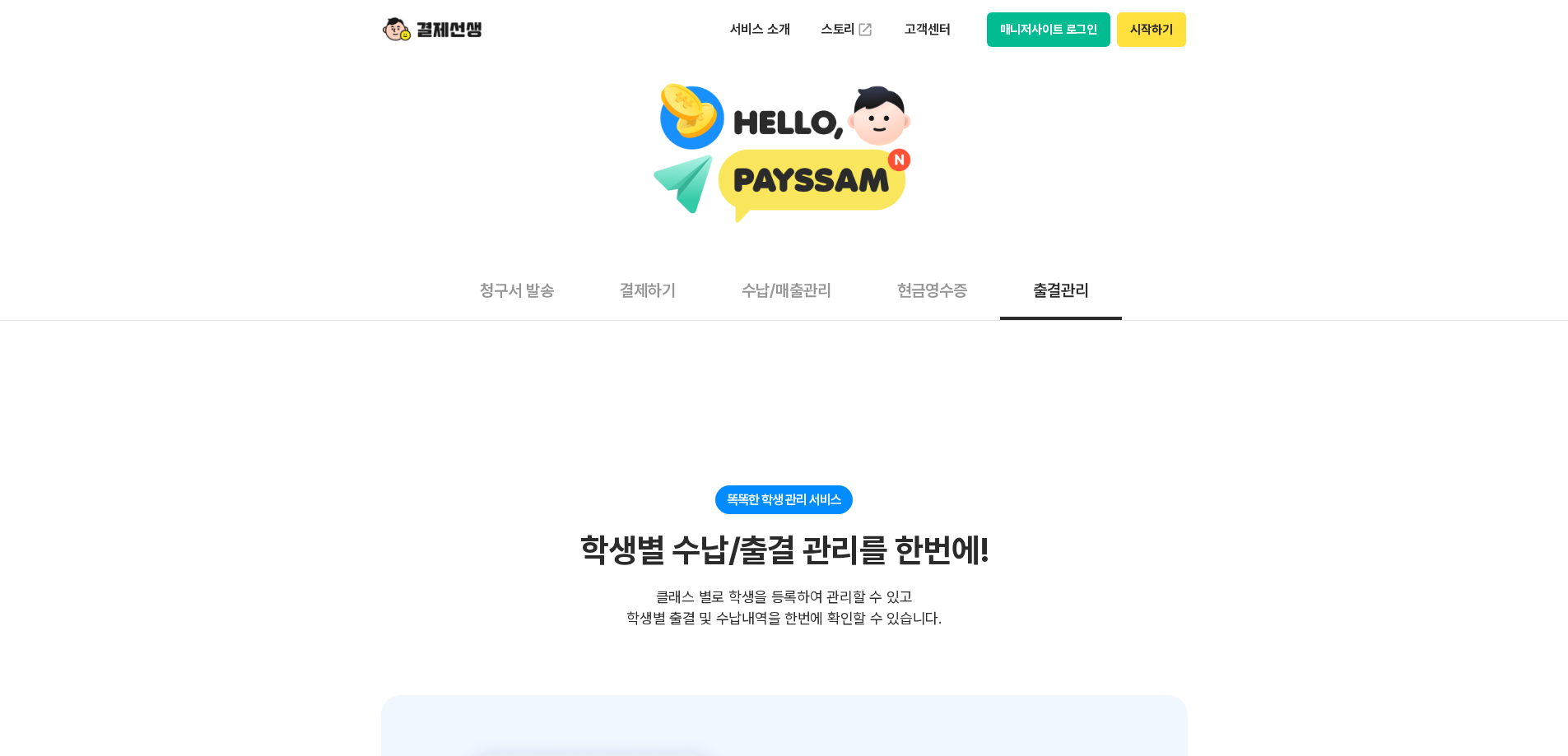
click at [779, 298] on button "수납/매출관리" at bounding box center [786, 290] width 155 height 61
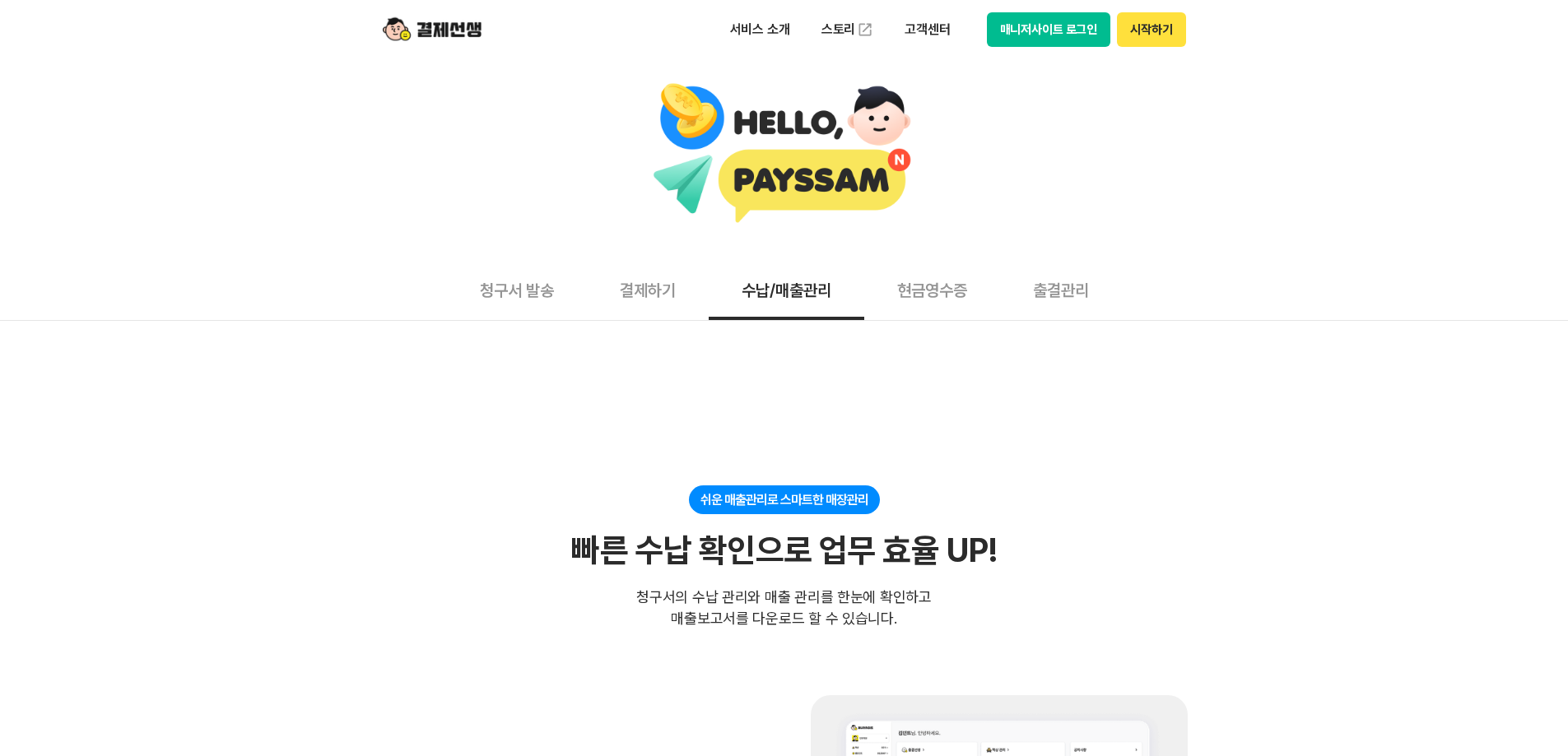
click at [509, 294] on button "청구서 발송" at bounding box center [517, 290] width 140 height 61
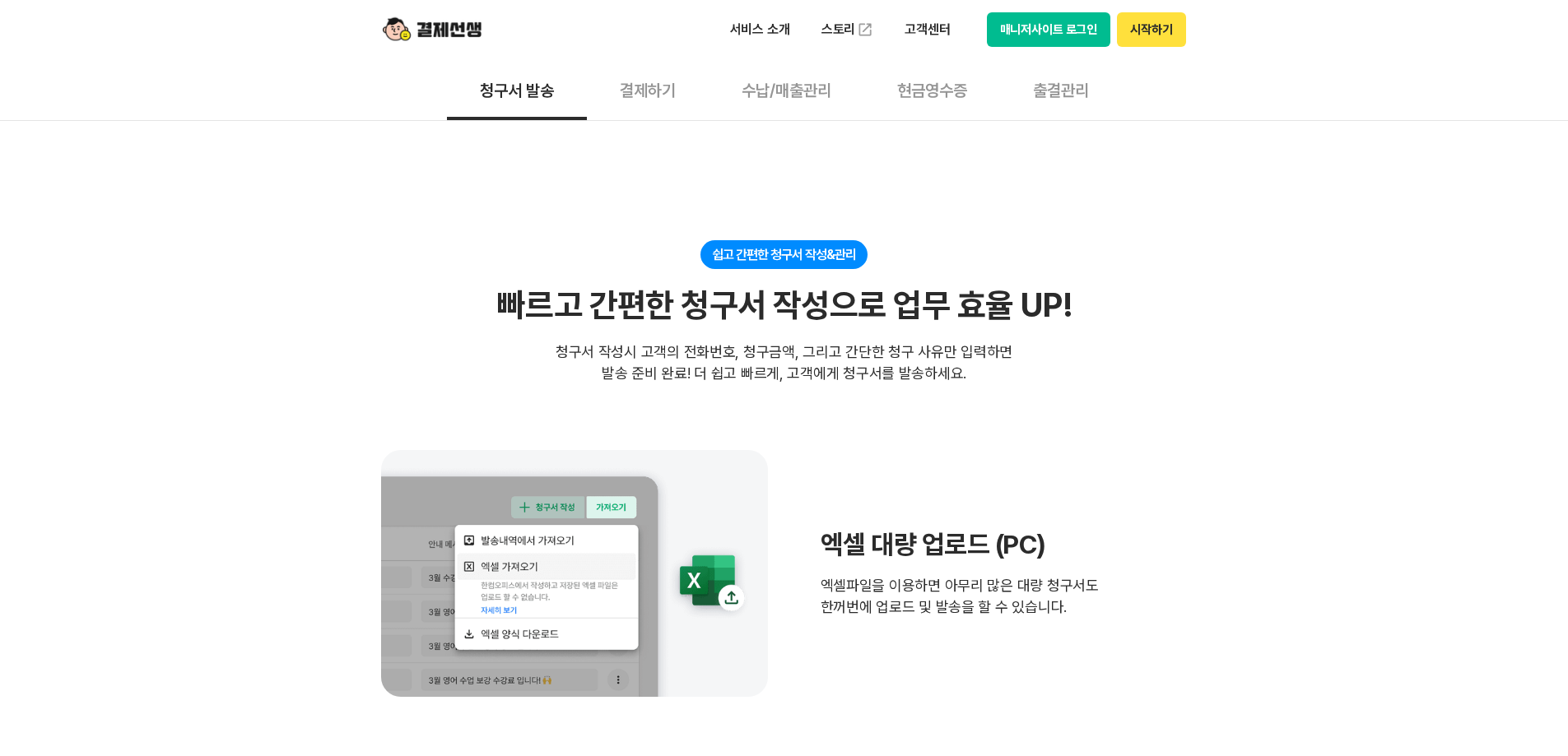
scroll to position [247, 0]
